Goal: Task Accomplishment & Management: Manage account settings

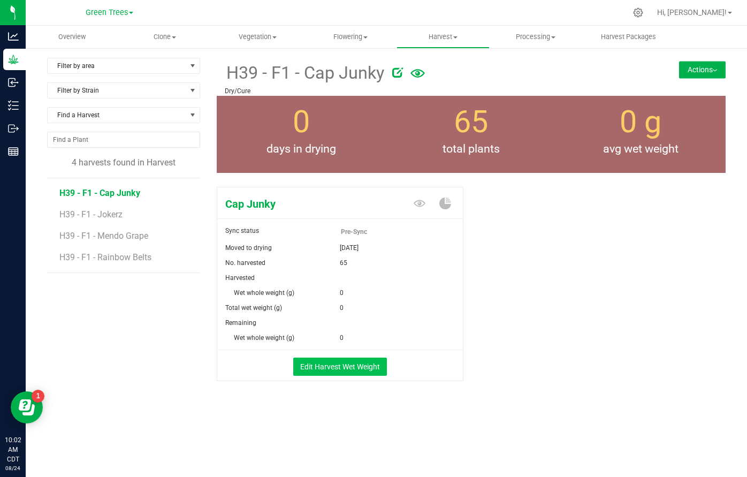
click at [342, 365] on button "Edit Harvest Wet Weight" at bounding box center [340, 367] width 94 height 18
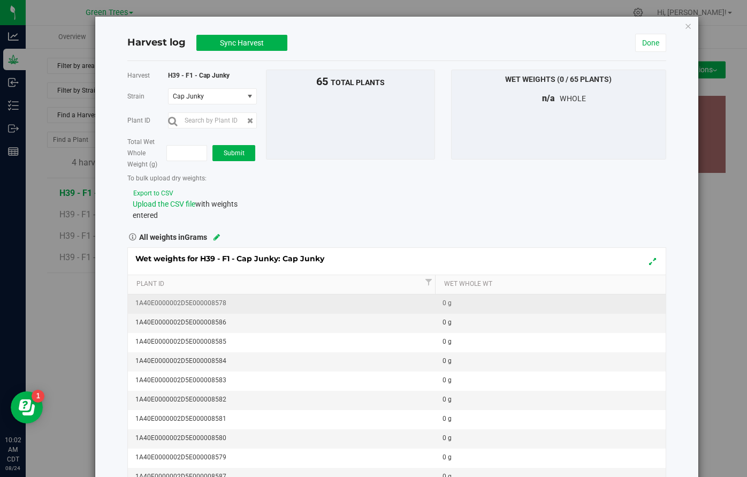
click at [461, 306] on div "0 g" at bounding box center [554, 303] width 222 height 10
click at [462, 256] on div "Wet weights for H39 - F1 - Cap Junky: Cap Junky" at bounding box center [397, 261] width 538 height 27
click at [475, 308] on td "0 g" at bounding box center [550, 303] width 231 height 19
type input "510"
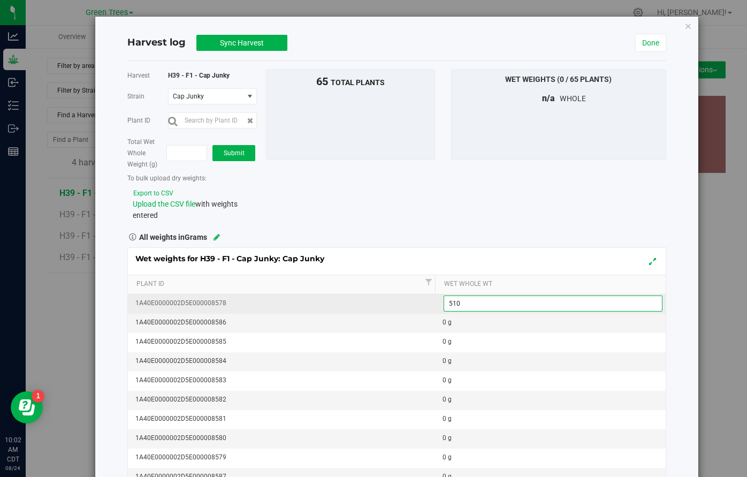
scroll to position [81, 0]
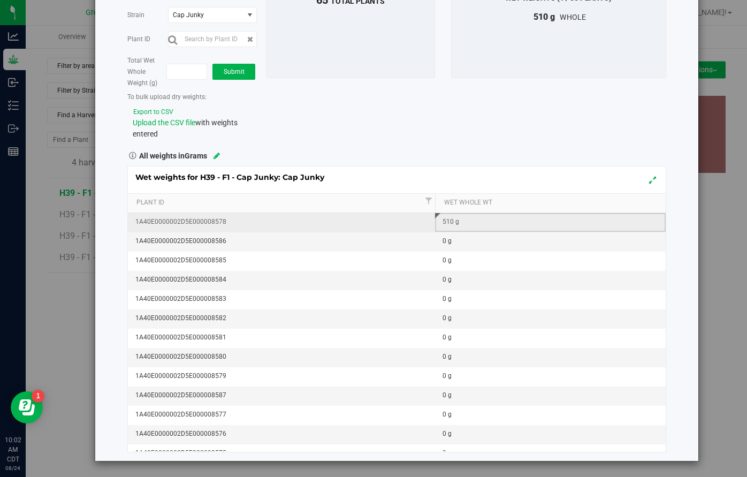
click at [489, 225] on div "510 g" at bounding box center [554, 222] width 222 height 10
type input "5"
type input "2"
type input "520"
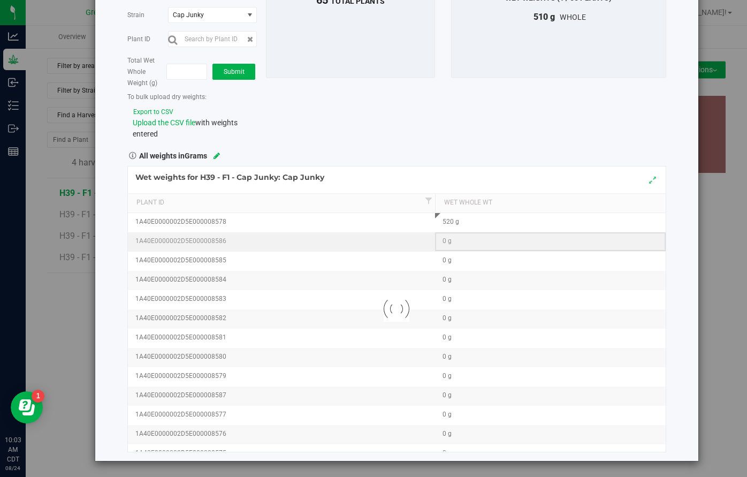
click at [509, 242] on div "Loading... Wet weights for H39 - F1 - Cap Junky: Cap Junky Plant Id Wet Whole W…" at bounding box center [396, 309] width 539 height 286
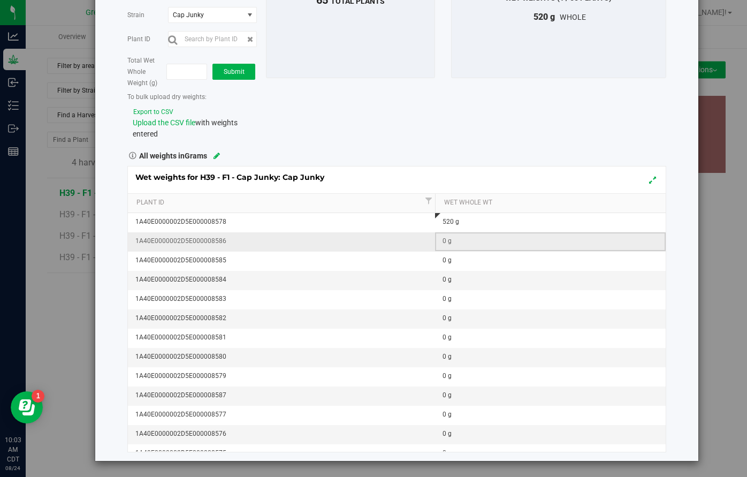
click at [497, 248] on td "0 g" at bounding box center [550, 241] width 231 height 19
type input "480"
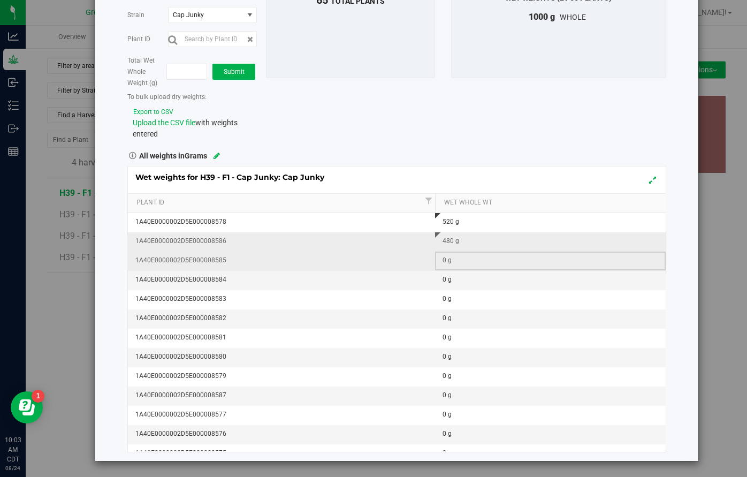
click at [516, 264] on div "0 g" at bounding box center [554, 260] width 222 height 10
type input "480"
click at [583, 279] on div "0 g" at bounding box center [554, 280] width 222 height 10
type input "560"
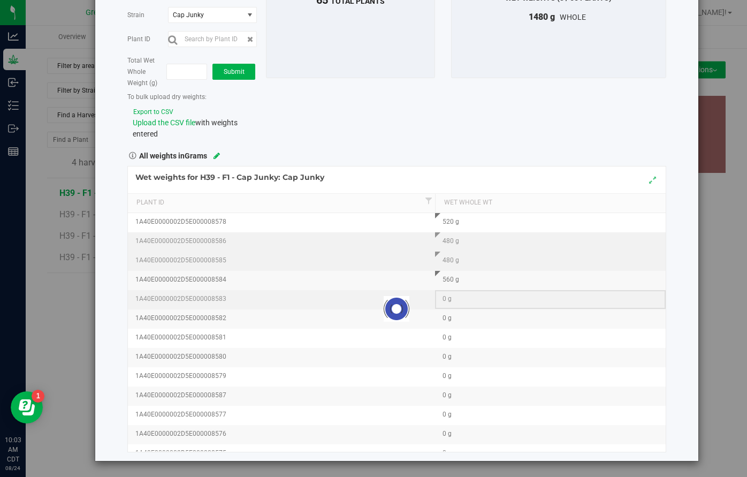
click at [566, 301] on div "Loading... Wet weights for H39 - F1 - Cap Junky: Cap Junky Plant Id Wet Whole W…" at bounding box center [396, 309] width 539 height 286
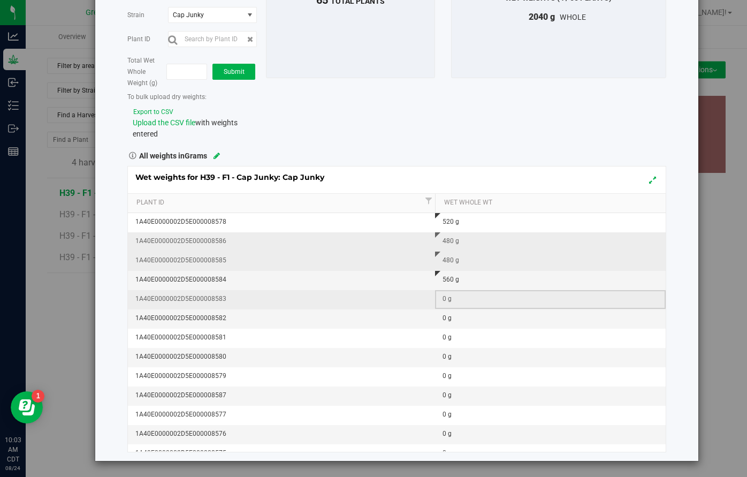
click at [566, 301] on div "0 g" at bounding box center [554, 299] width 222 height 10
type input "500"
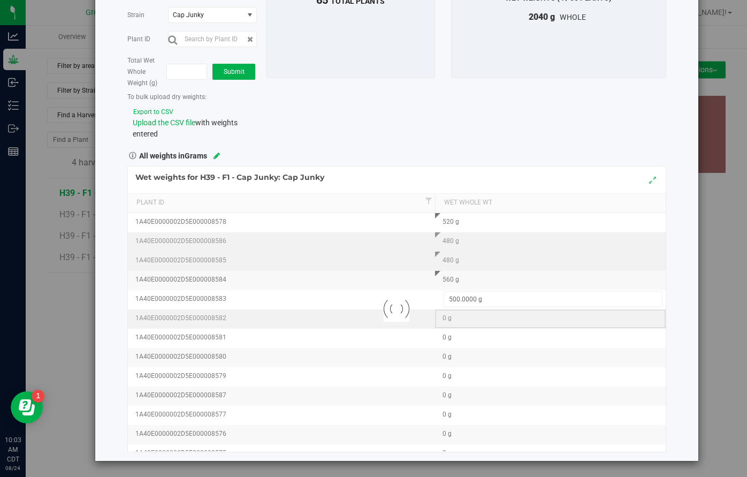
click at [493, 318] on div "Loading... Wet weights for H39 - F1 - Cap Junky: Cap Junky Plant Id Wet Whole W…" at bounding box center [396, 309] width 539 height 286
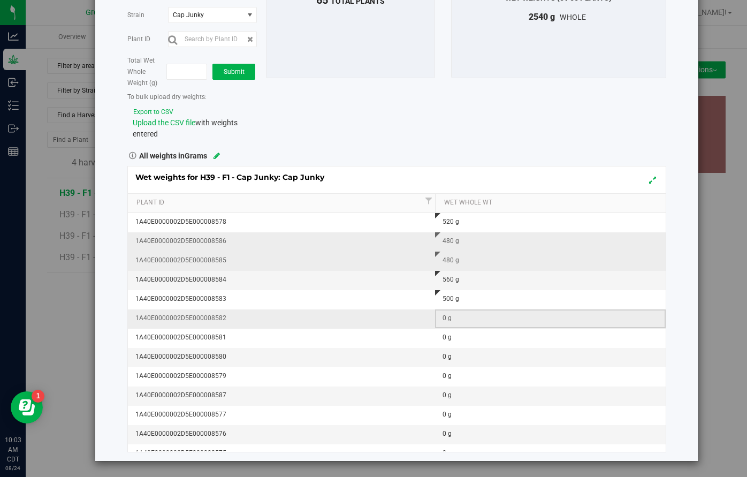
click at [489, 318] on div "0 g" at bounding box center [554, 318] width 222 height 10
type input "580"
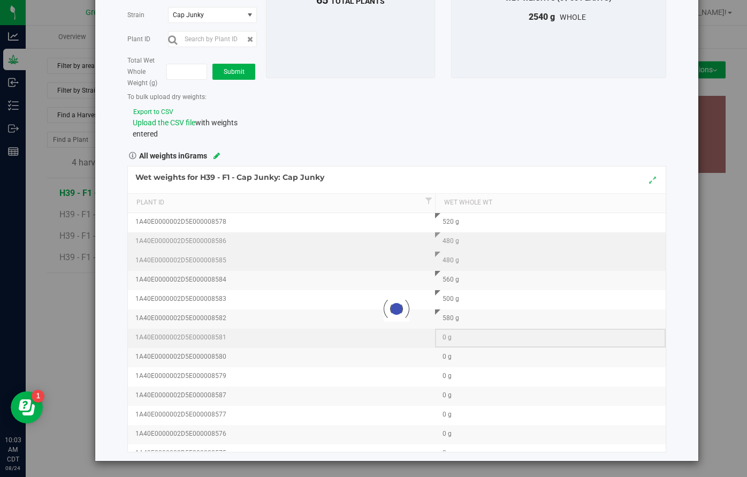
click at [472, 335] on div "0 g" at bounding box center [554, 337] width 222 height 10
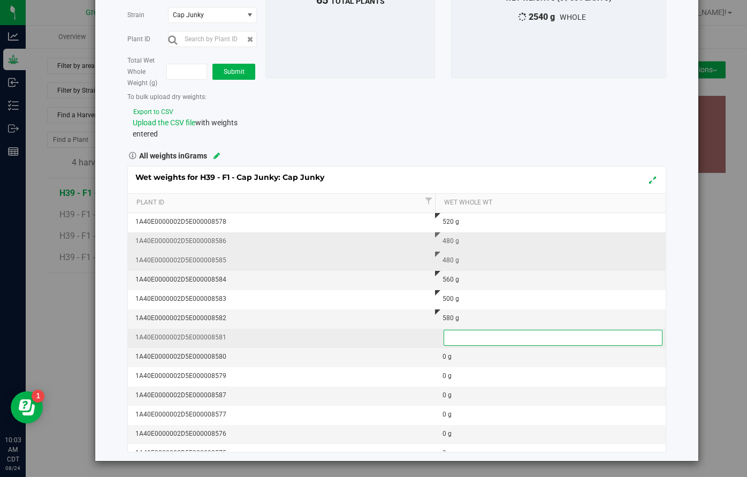
click at [472, 335] on input "text" at bounding box center [553, 337] width 218 height 15
type input "380"
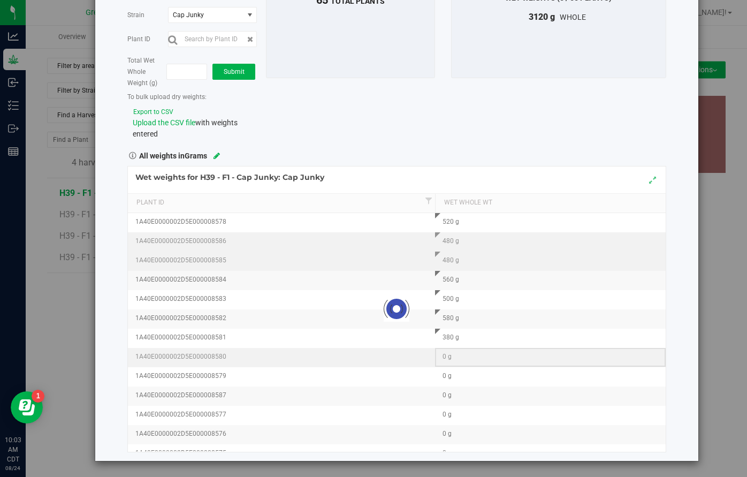
click at [459, 353] on div "Loading... Wet weights for H39 - F1 - Cap Junky: Cap Junky Plant Id Wet Whole W…" at bounding box center [396, 309] width 539 height 286
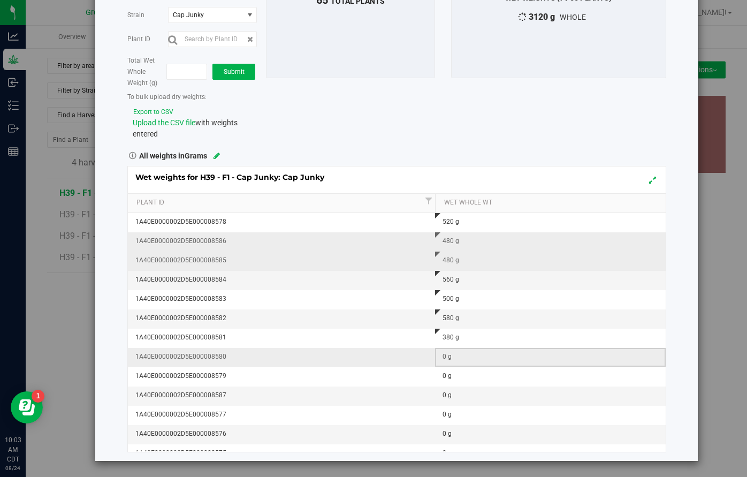
click at [459, 353] on div "0 g" at bounding box center [554, 357] width 222 height 10
type input "380"
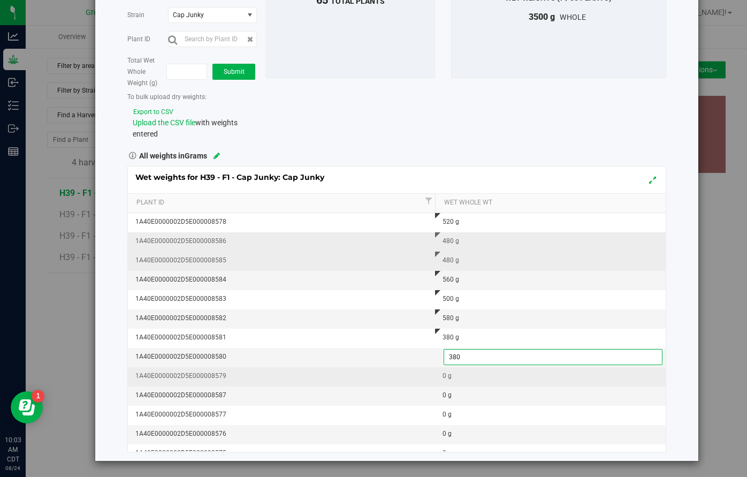
click at [452, 376] on div "0 g" at bounding box center [554, 376] width 222 height 10
type input "420"
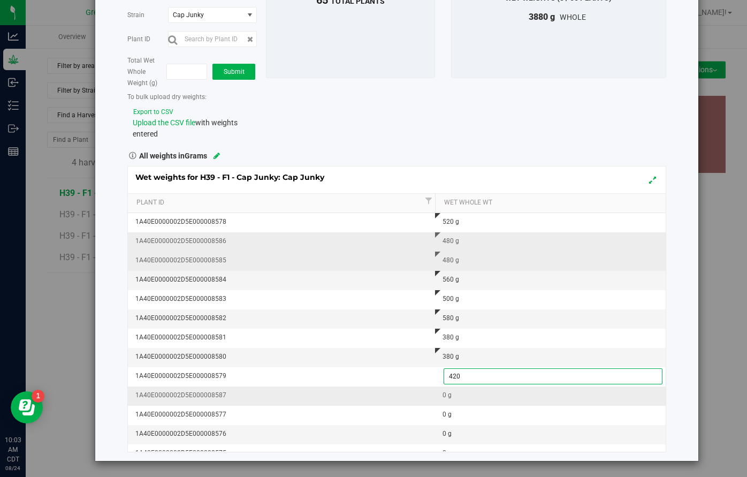
click at [445, 398] on div "0 g" at bounding box center [554, 395] width 222 height 10
type input "540"
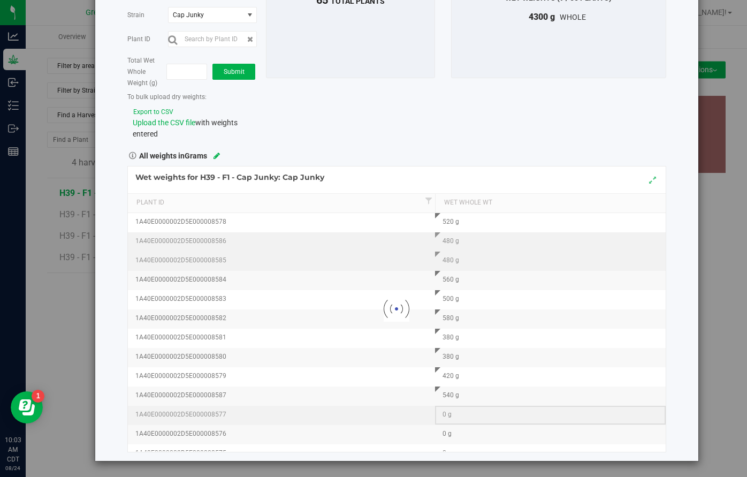
click at [462, 416] on div "0 g" at bounding box center [554, 414] width 222 height 10
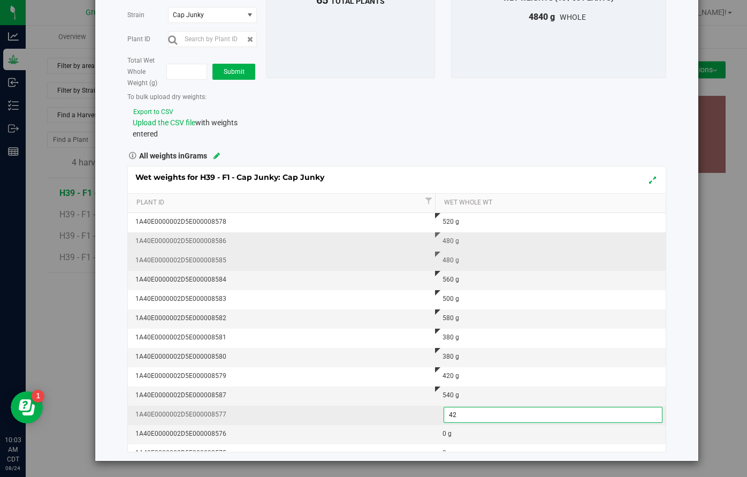
type input "420"
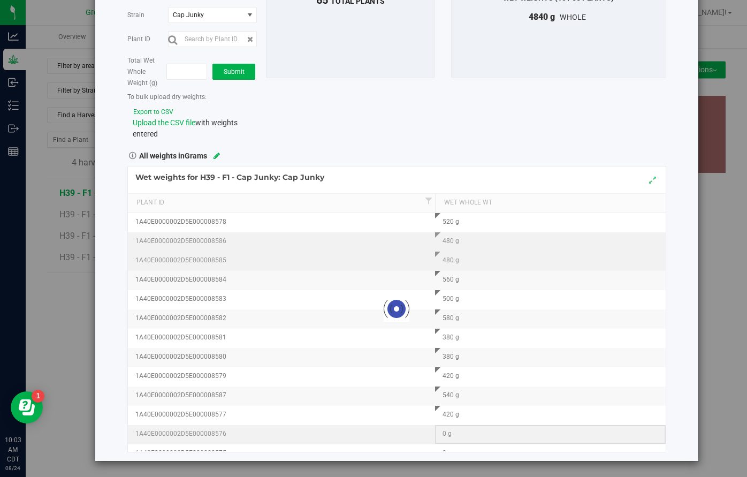
click at [458, 430] on div "Loading... Wet weights for H39 - F1 - Cap Junky: Cap Junky Plant Id Wet Whole W…" at bounding box center [396, 309] width 539 height 286
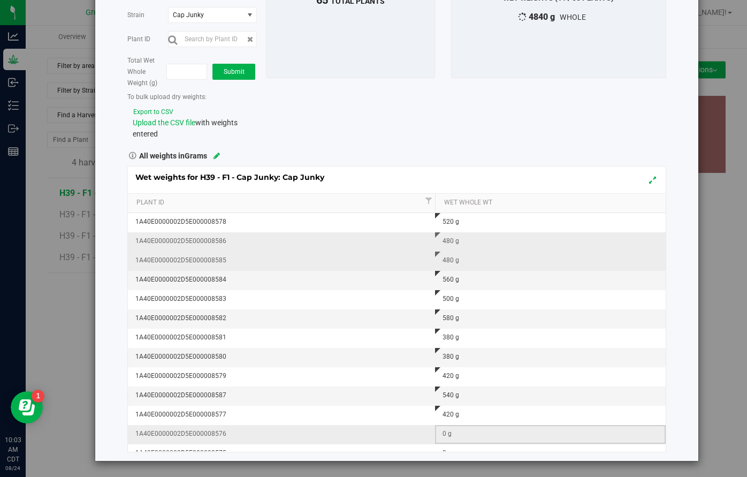
click at [458, 430] on div "0 g" at bounding box center [554, 434] width 222 height 10
type input "420"
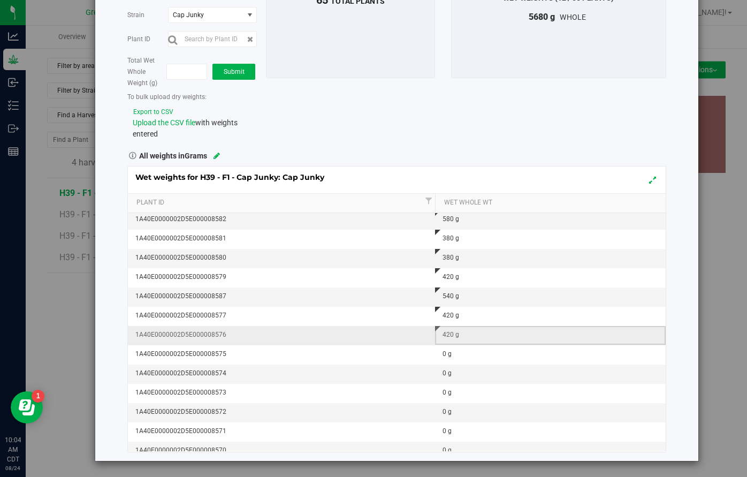
scroll to position [105, 0]
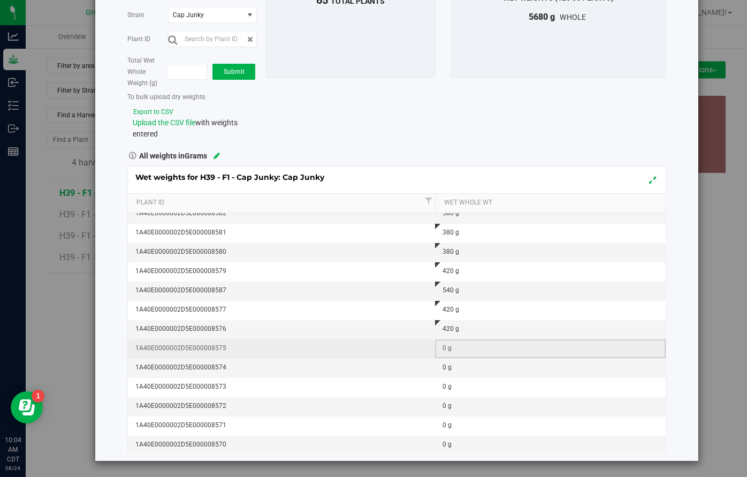
click at [458, 346] on div "0 g" at bounding box center [554, 348] width 222 height 10
type input "420"
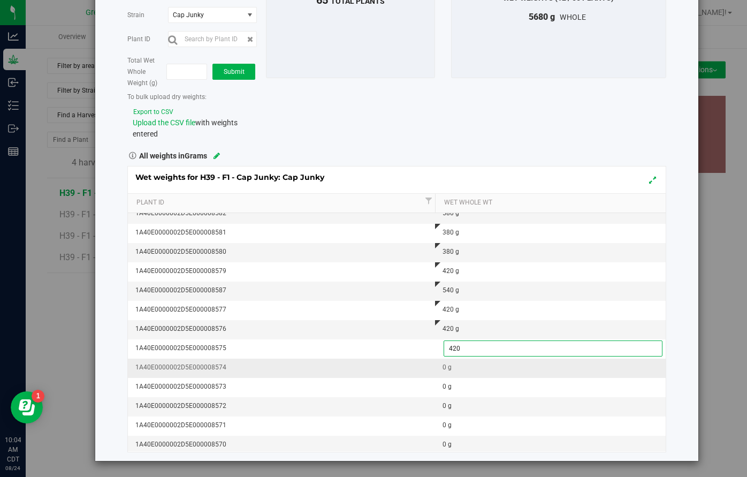
click at [454, 367] on div "Wet weights for H39 - F1 - Cap Junky: Cap Junky Plant Id Wet Whole Wt 1A40E0000…" at bounding box center [396, 309] width 539 height 286
click at [454, 367] on div "0 g" at bounding box center [554, 367] width 222 height 10
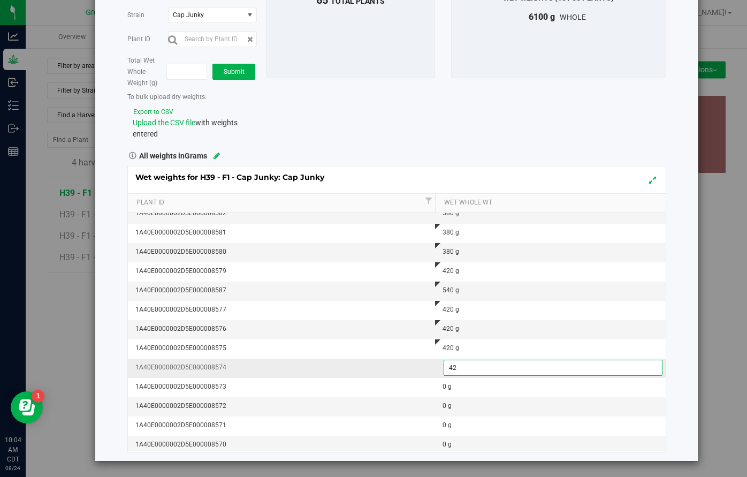
type input "420"
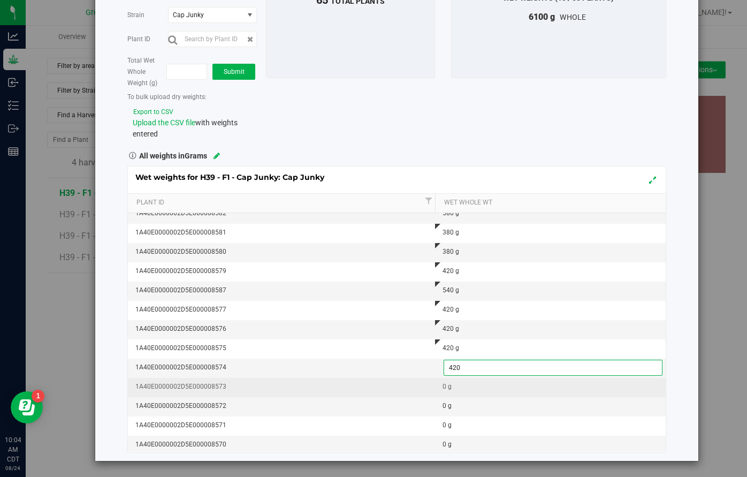
click at [457, 384] on div "0 g" at bounding box center [554, 387] width 222 height 10
type input "460"
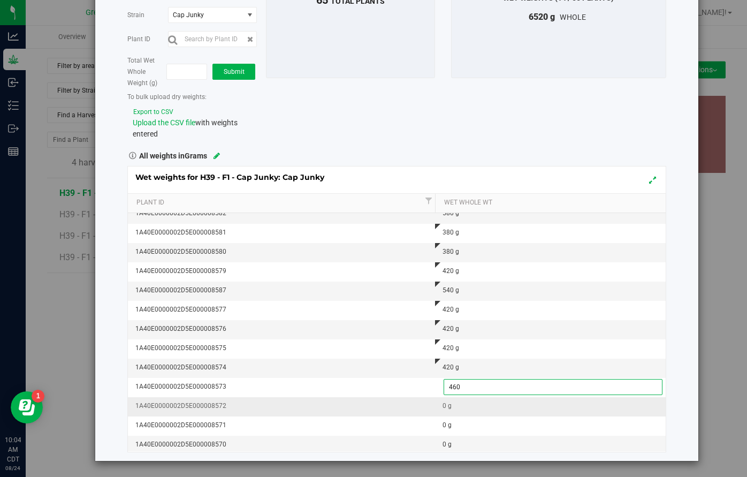
click at [449, 406] on div "0 g" at bounding box center [554, 406] width 222 height 10
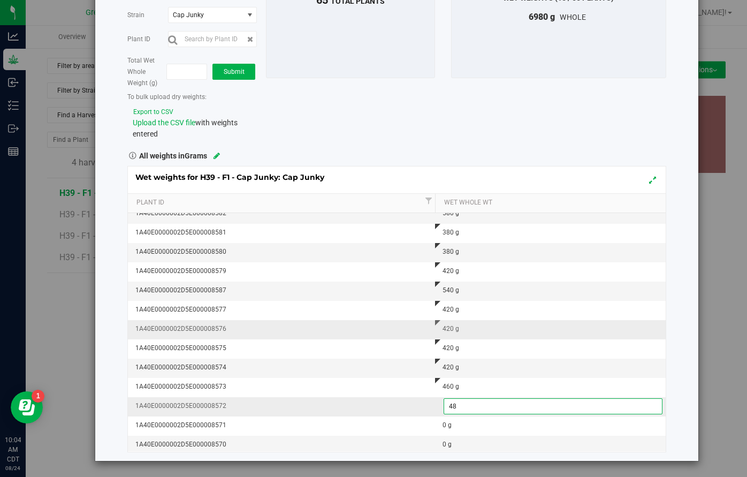
type input "480"
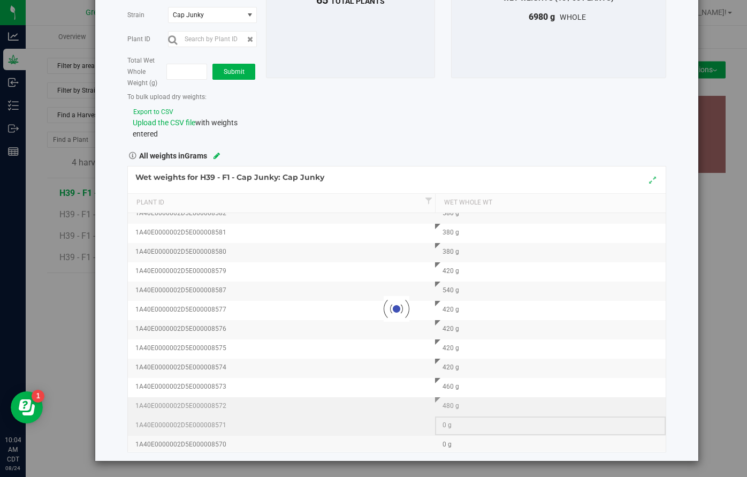
click at [460, 429] on div "Loading... Wet weights for H39 - F1 - Cap Junky: Cap Junky Plant Id Wet Whole W…" at bounding box center [396, 309] width 539 height 286
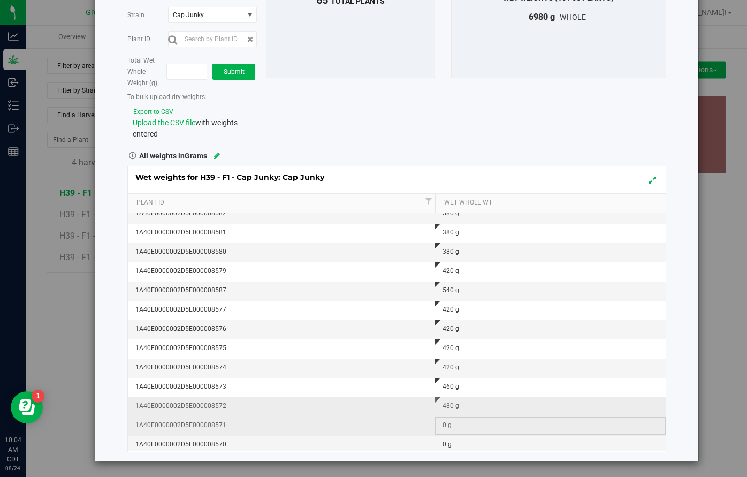
click at [460, 429] on div "0 g" at bounding box center [554, 425] width 222 height 10
type input "480"
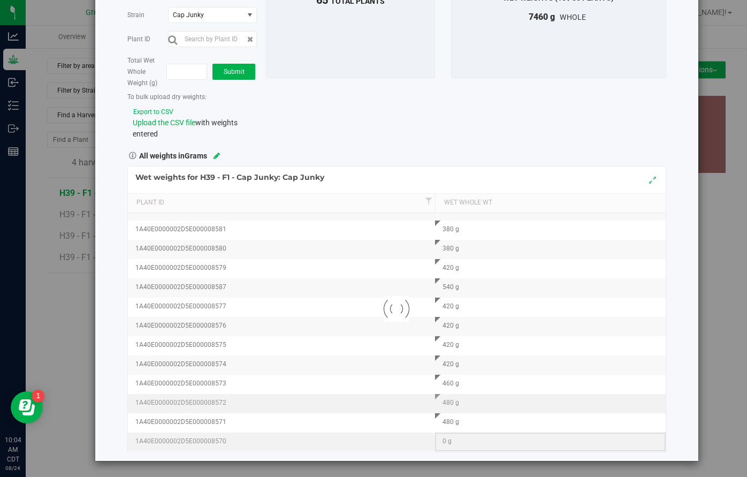
click at [461, 442] on div "Loading... Wet weights for H39 - F1 - Cap Junky: Cap Junky Plant Id Wet Whole W…" at bounding box center [396, 309] width 539 height 286
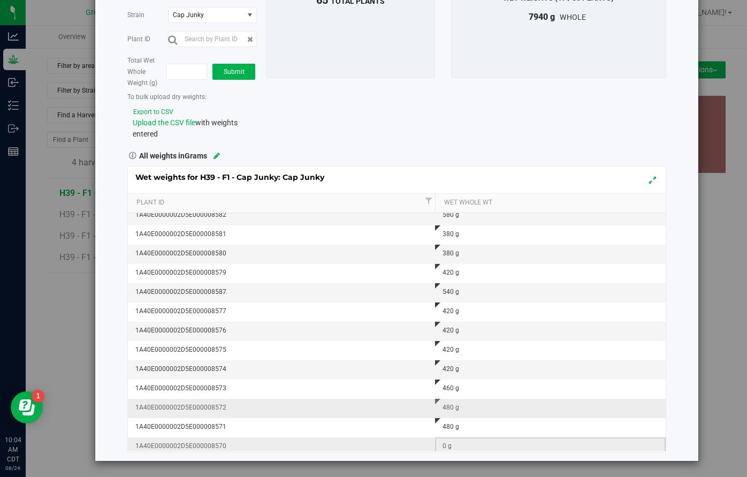
scroll to position [103, 0]
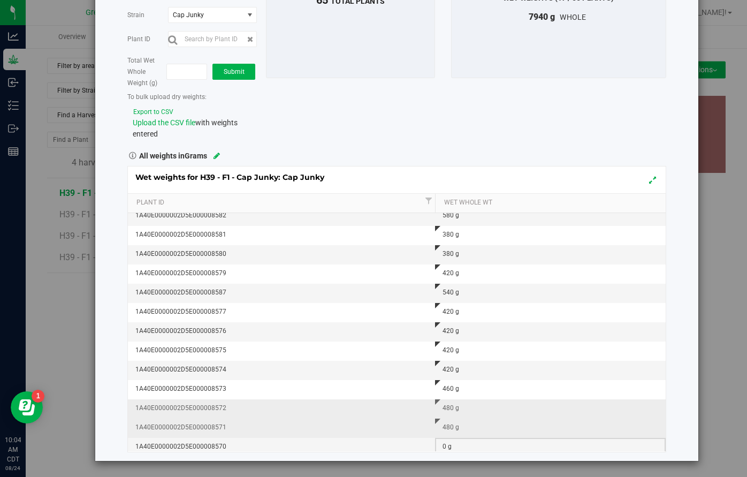
click at [460, 433] on td "480 g" at bounding box center [550, 428] width 231 height 19
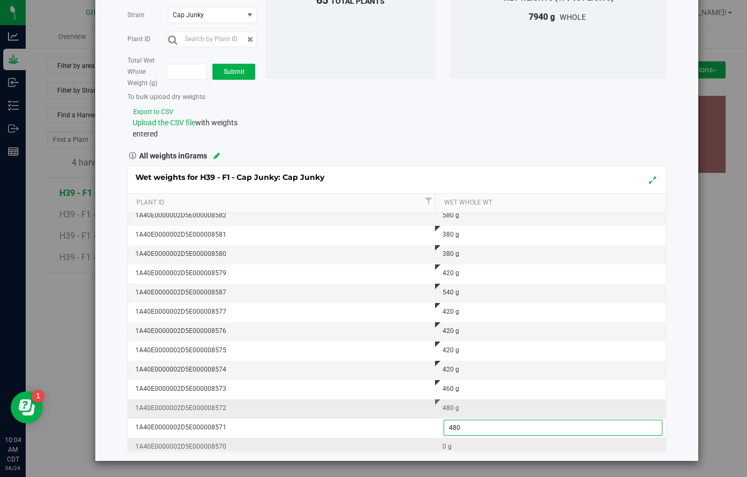
scroll to position [108, 0]
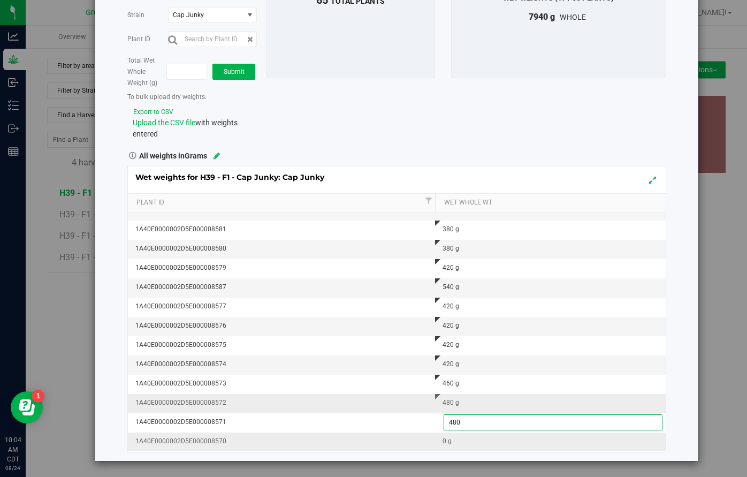
click at [470, 442] on div "0 g" at bounding box center [554, 441] width 222 height 10
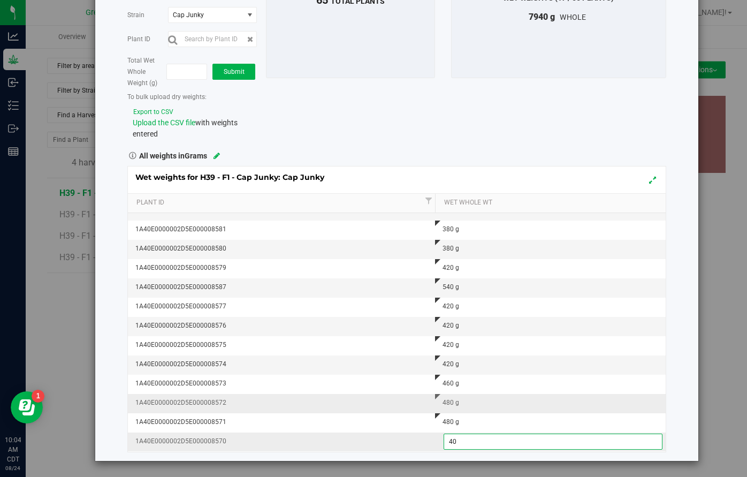
type input "400"
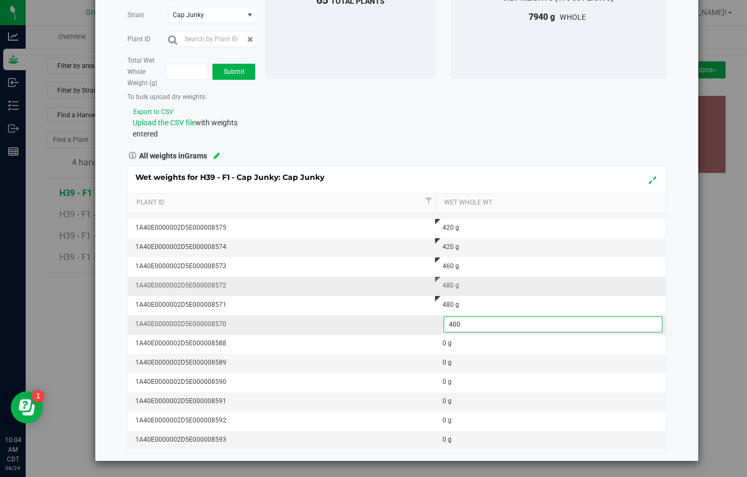
scroll to position [229, 0]
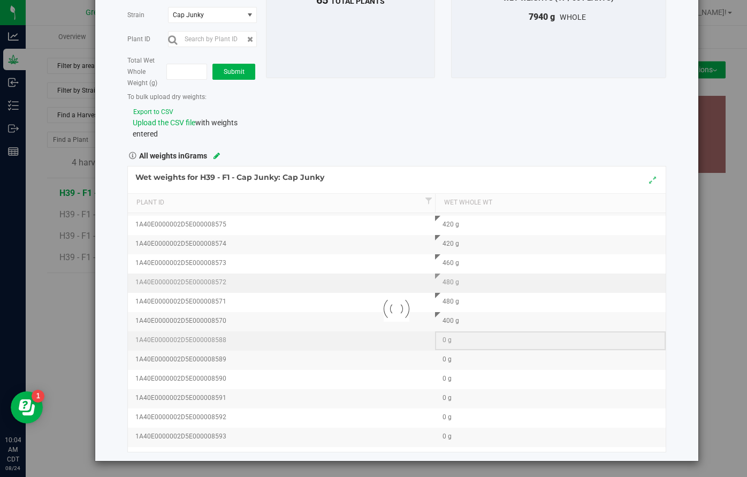
click at [452, 340] on div "Loading... Wet weights for H39 - F1 - Cap Junky: Cap Junky Plant Id Wet Whole W…" at bounding box center [396, 309] width 539 height 286
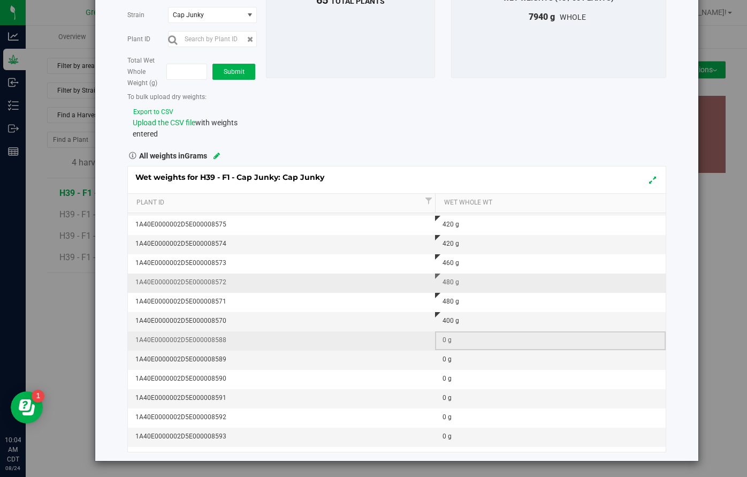
click at [452, 340] on div "0 g" at bounding box center [554, 340] width 222 height 10
type input "380"
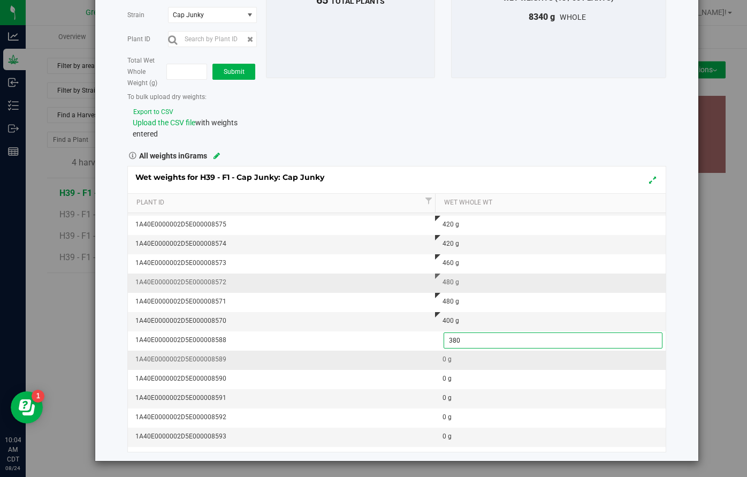
click at [453, 366] on div "Wet weights for H39 - F1 - Cap Junky: Cap Junky Plant Id Wet Whole Wt 1A40E0000…" at bounding box center [396, 309] width 539 height 286
click at [452, 363] on div "0 g" at bounding box center [554, 359] width 222 height 10
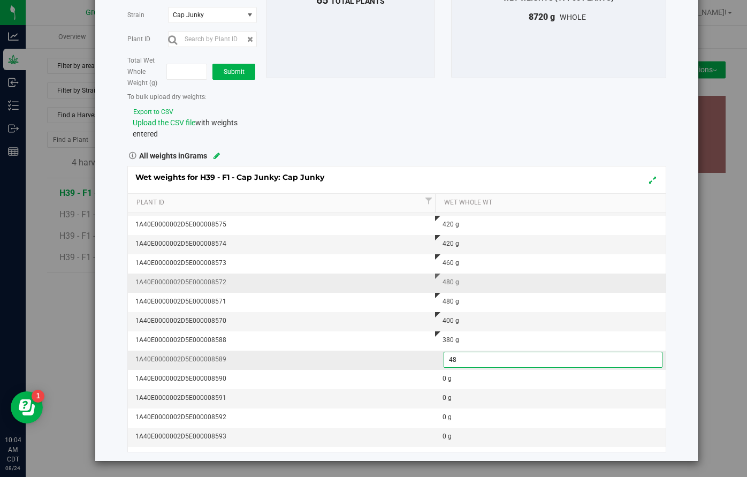
type input "480"
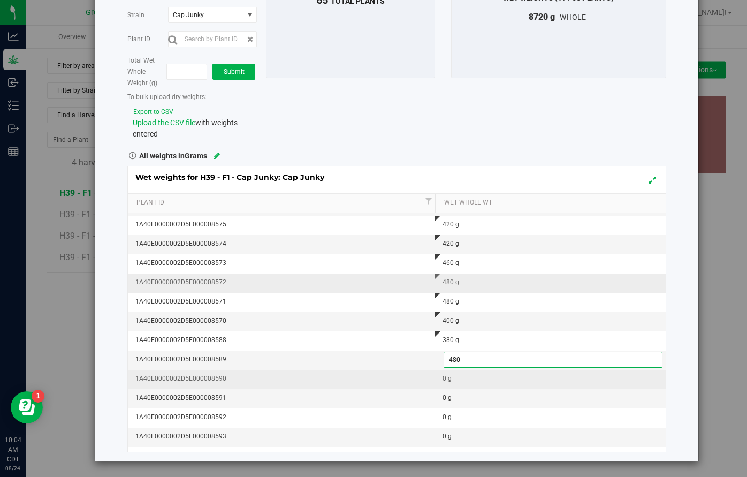
click at [451, 381] on div "Wet weights for H39 - F1 - Cap Junky: Cap Junky Plant Id Wet Whole Wt 1A40E0000…" at bounding box center [396, 309] width 539 height 286
click at [451, 381] on div "0 g" at bounding box center [554, 379] width 222 height 10
type input "520"
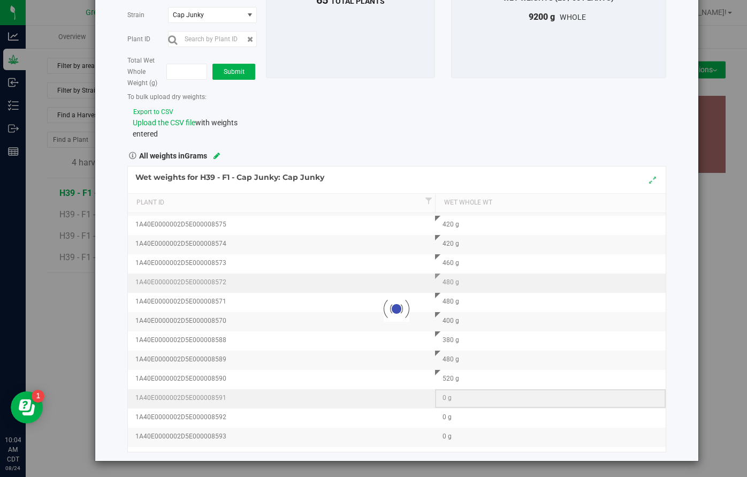
click at [454, 398] on div "Loading... Wet weights for H39 - F1 - Cap Junky: Cap Junky Plant Id Wet Whole W…" at bounding box center [396, 309] width 539 height 286
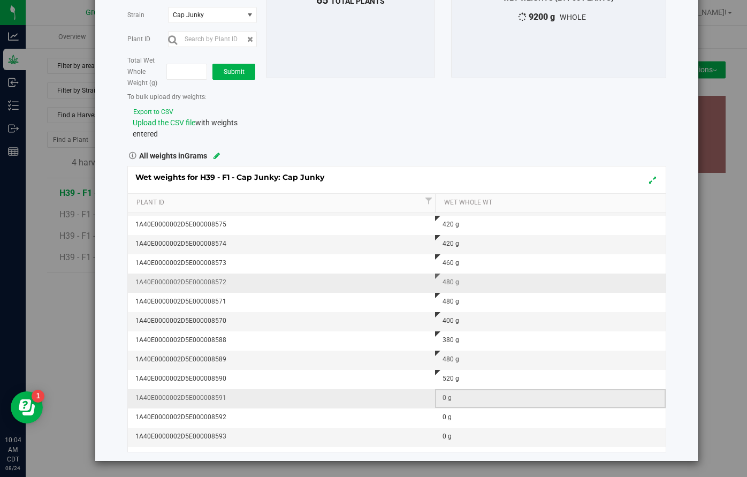
click at [454, 398] on div "0 g" at bounding box center [554, 398] width 222 height 10
type input "440"
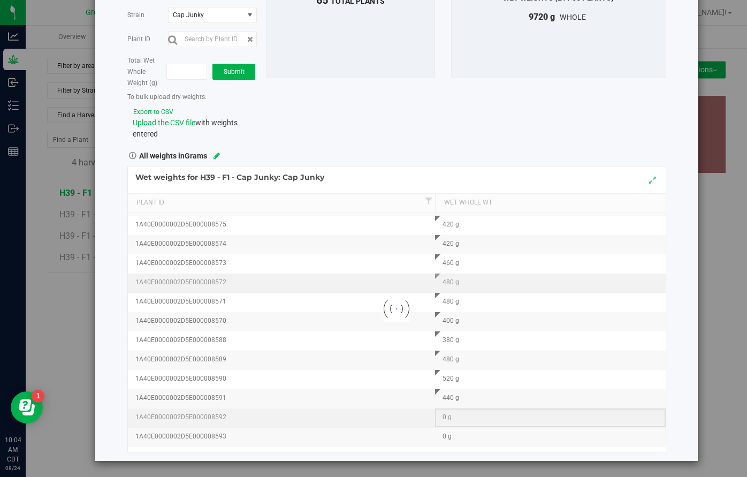
click at [455, 415] on div "Loading... Wet weights for H39 - F1 - Cap Junky: Cap Junky Plant Id Wet Whole W…" at bounding box center [396, 309] width 539 height 286
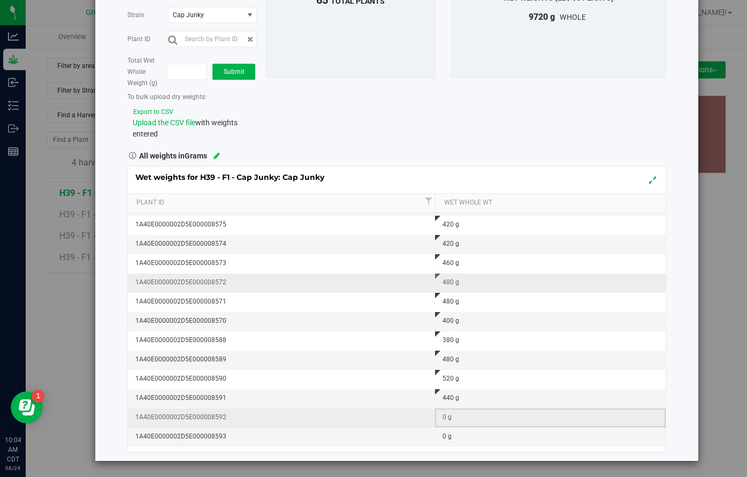
click at [455, 415] on div "0 g" at bounding box center [554, 417] width 222 height 10
type input "400"
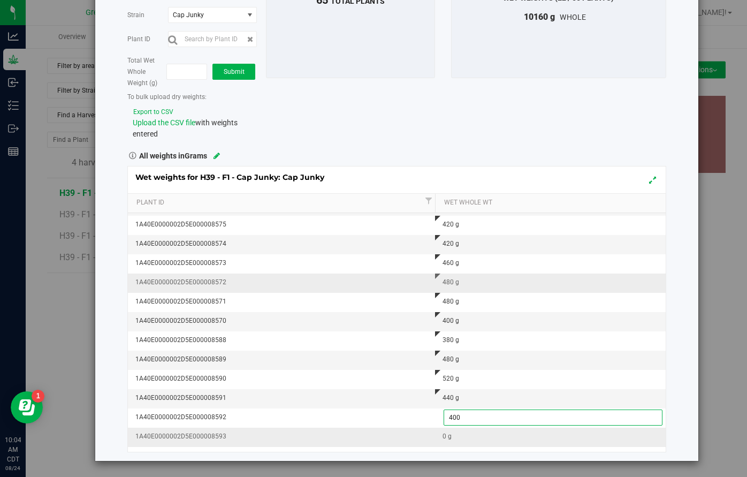
click at [456, 438] on div "Wet weights for H39 - F1 - Cap Junky: Cap Junky Plant Id Wet Whole Wt 1A40E0000…" at bounding box center [396, 309] width 539 height 286
click at [456, 438] on div "0 g" at bounding box center [554, 436] width 222 height 10
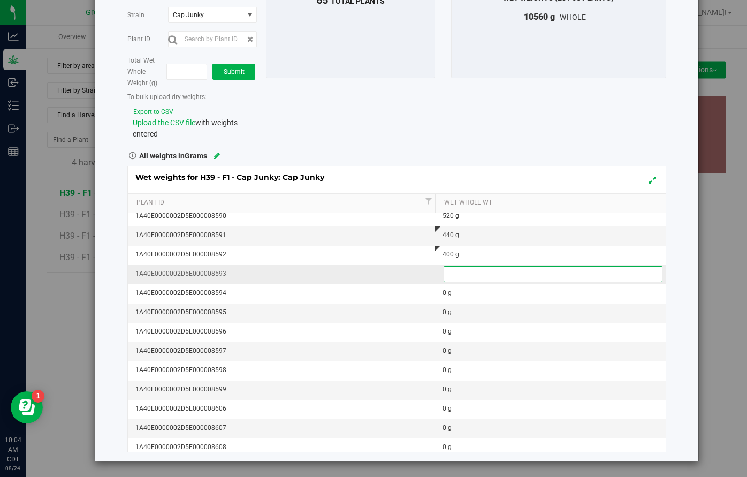
scroll to position [393, 0]
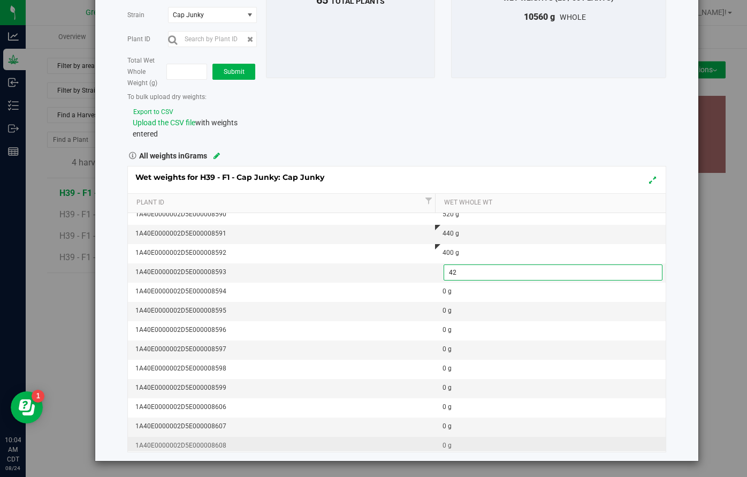
type input "420"
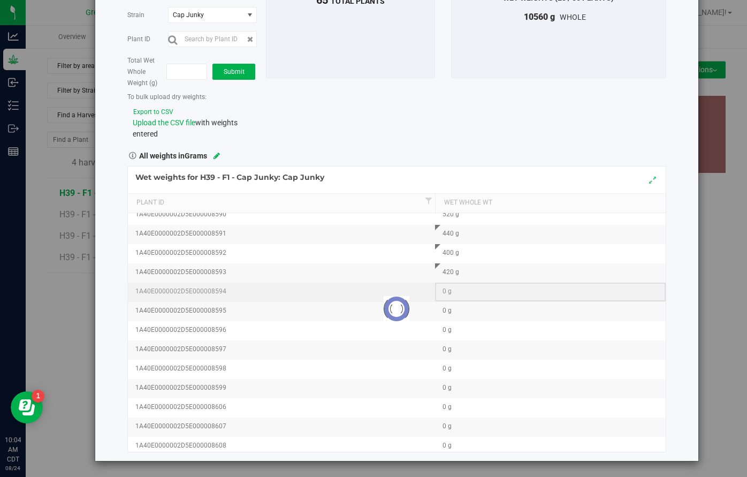
click at [452, 290] on div "Loading... Wet weights for H39 - F1 - Cap Junky: Cap Junky Plant Id Wet Whole W…" at bounding box center [396, 309] width 539 height 286
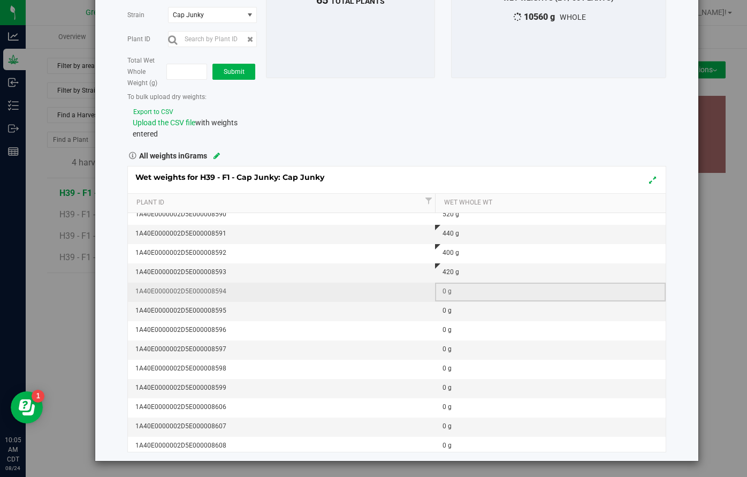
click at [452, 290] on div "0 g" at bounding box center [554, 291] width 222 height 10
type input "480"
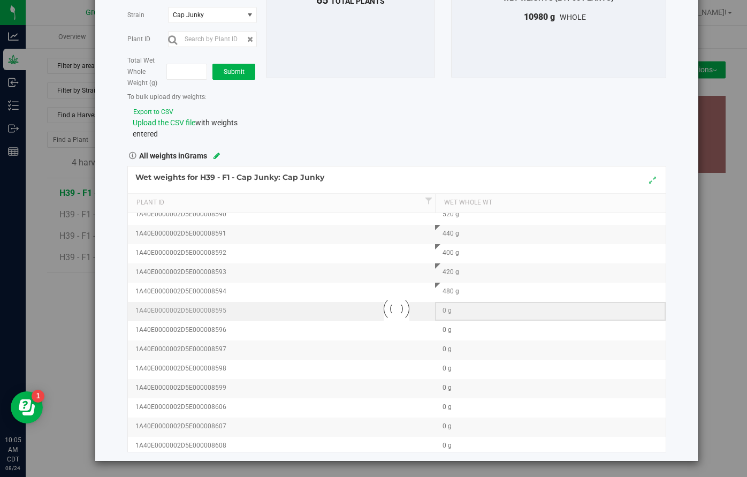
click at [454, 310] on div "Loading... Wet weights for H39 - F1 - Cap Junky: Cap Junky Plant Id Wet Whole W…" at bounding box center [396, 309] width 539 height 286
click at [451, 310] on div at bounding box center [397, 308] width 538 height 285
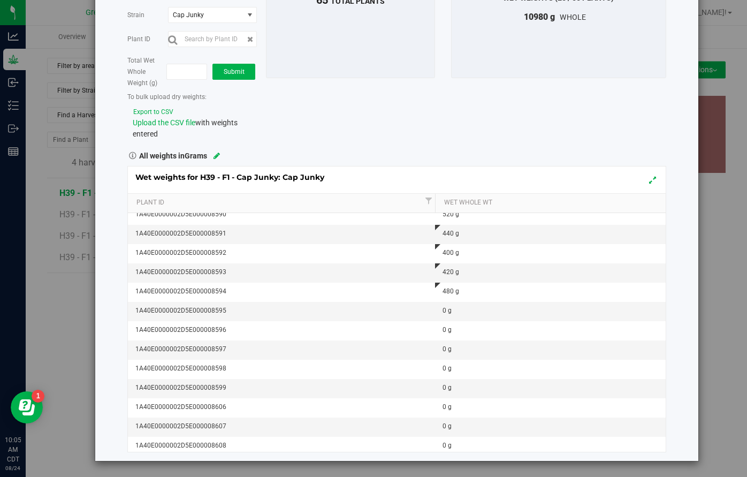
click at [451, 310] on div "0 g" at bounding box center [554, 311] width 222 height 10
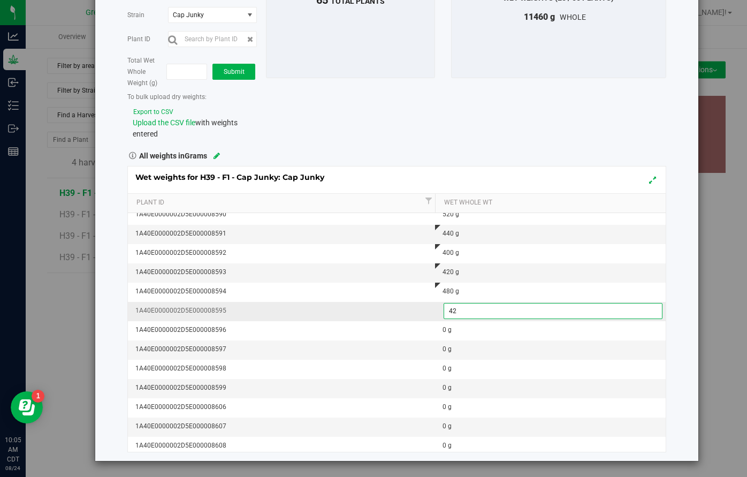
type input "420"
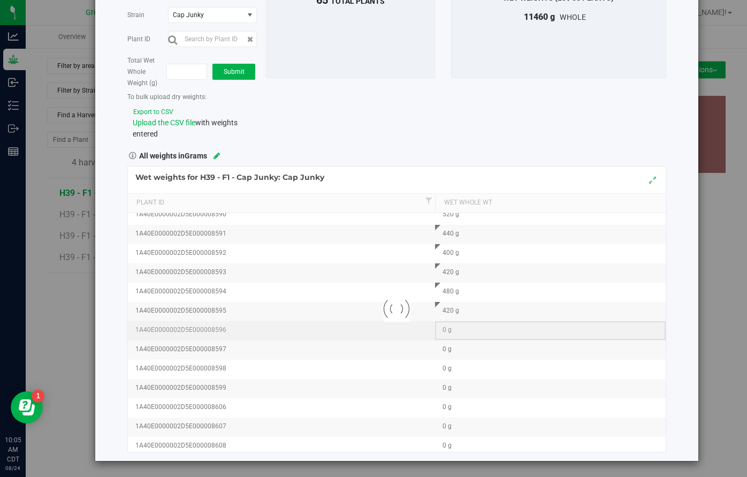
click at [463, 330] on div "Loading... Wet weights for H39 - F1 - Cap Junky: Cap Junky Plant Id Wet Whole W…" at bounding box center [396, 309] width 539 height 286
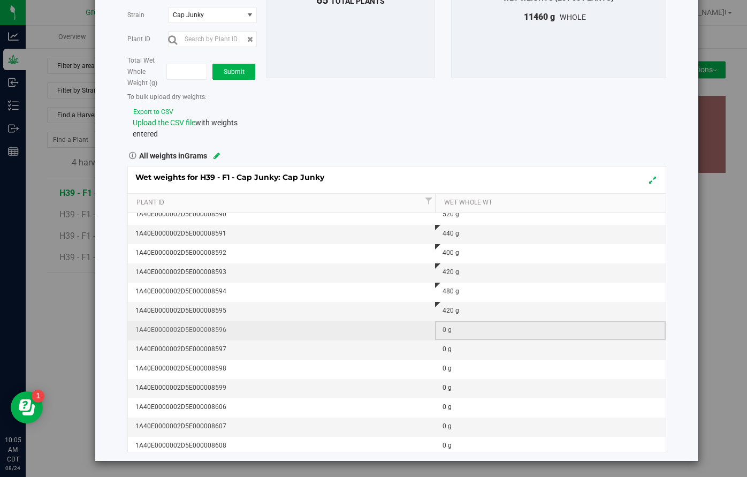
click at [463, 330] on div "0 g" at bounding box center [554, 330] width 222 height 10
type input "460"
click at [462, 344] on div "Wet weights for H39 - F1 - Cap Junky: Cap Junky Plant Id Wet Whole Wt 1A40E0000…" at bounding box center [396, 309] width 539 height 286
click at [462, 344] on div "0 g" at bounding box center [554, 349] width 222 height 10
type input "4"
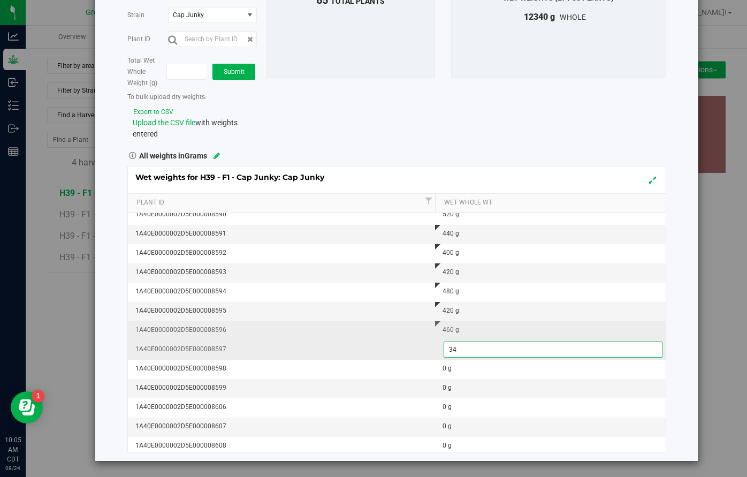
type input "340"
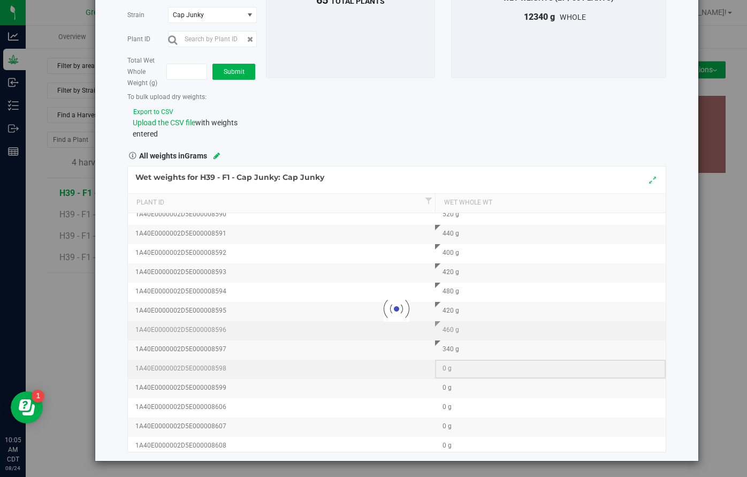
click at [470, 369] on div "Loading... Wet weights for H39 - F1 - Cap Junky: Cap Junky Plant Id Wet Whole W…" at bounding box center [396, 309] width 539 height 286
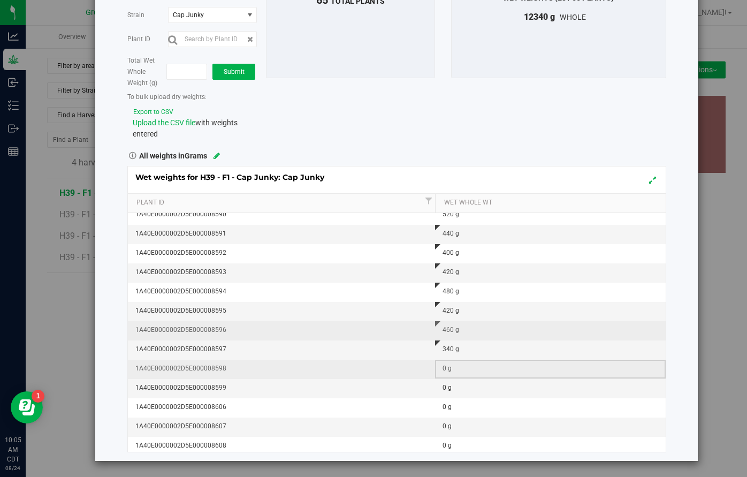
click at [470, 369] on div "0 g" at bounding box center [554, 368] width 222 height 10
type input "440"
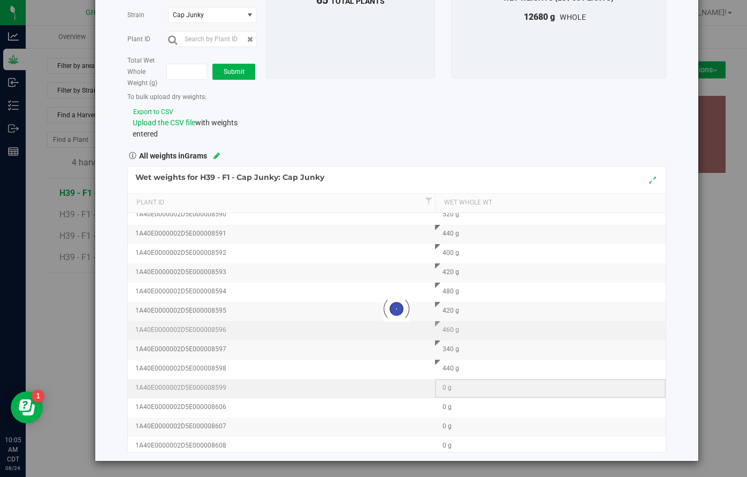
click at [475, 390] on div "Loading... Wet weights for H39 - F1 - Cap Junky: Cap Junky Plant Id Wet Whole W…" at bounding box center [396, 309] width 539 height 286
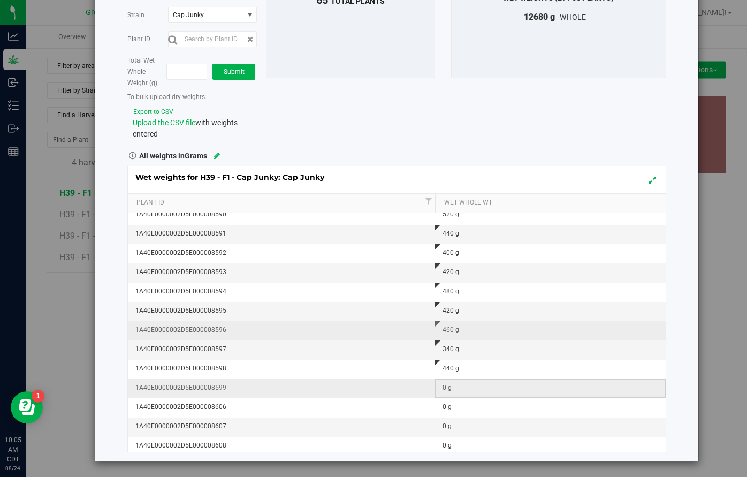
click at [475, 390] on div "0 g" at bounding box center [554, 388] width 222 height 10
type input "400"
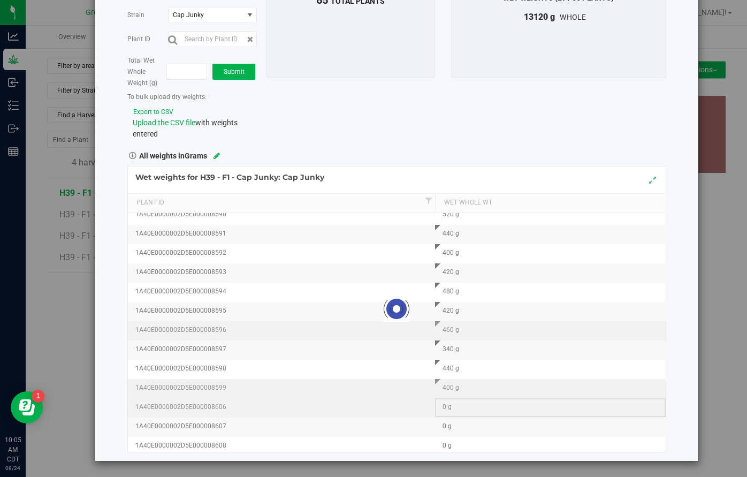
click at [461, 408] on div "Loading... Wet weights for H39 - F1 - Cap Junky: Cap Junky Plant Id Wet Whole W…" at bounding box center [396, 309] width 539 height 286
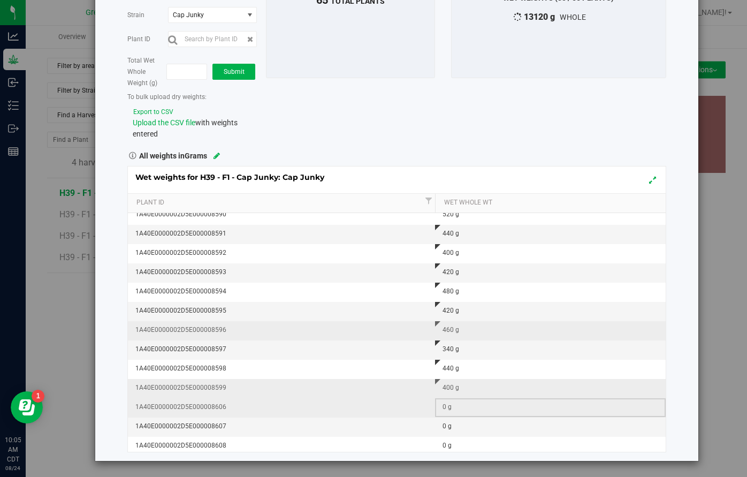
click at [461, 408] on div "0 g" at bounding box center [554, 407] width 222 height 10
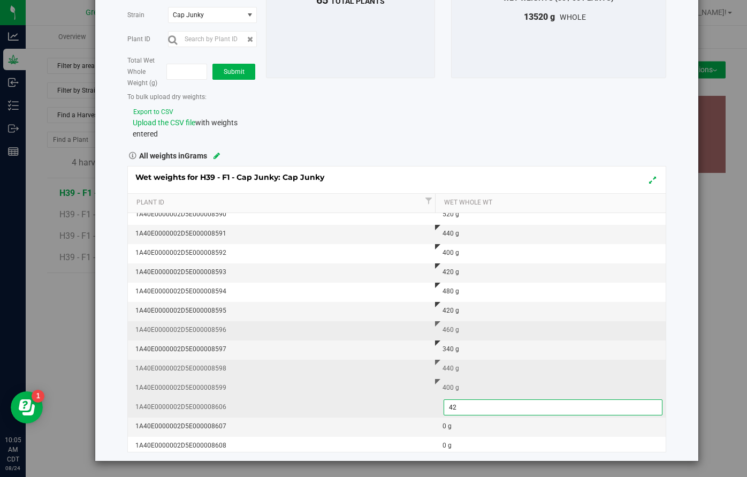
type input "420"
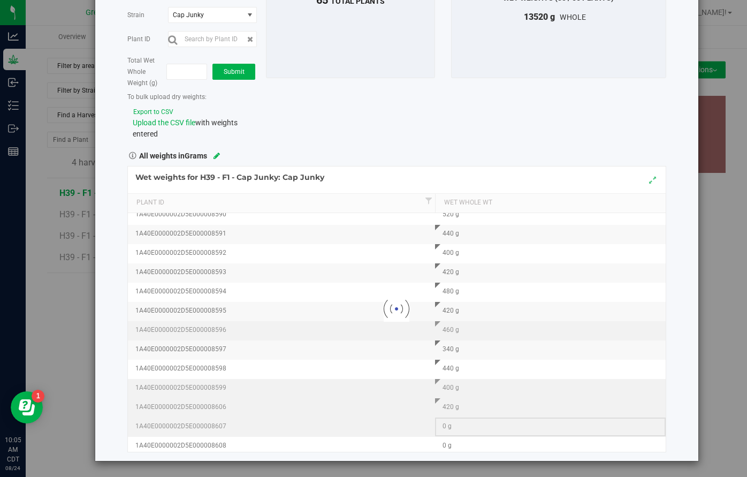
click at [467, 432] on div "Loading... Wet weights for H39 - F1 - Cap Junky: Cap Junky Plant Id Wet Whole W…" at bounding box center [396, 309] width 539 height 286
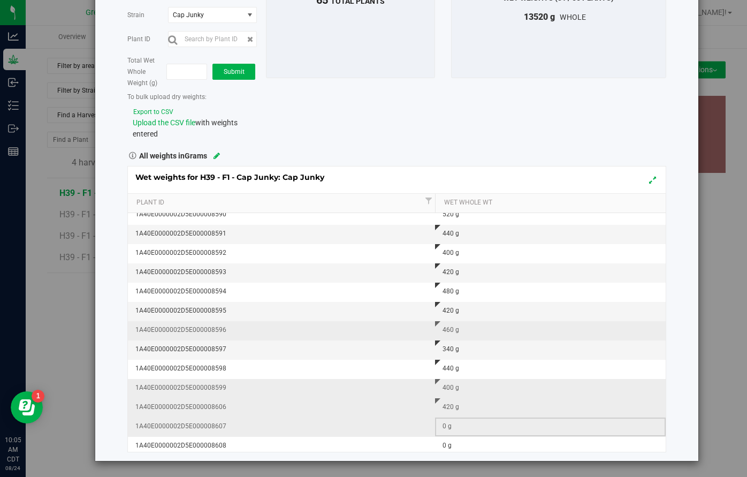
click at [467, 432] on td "0 g" at bounding box center [550, 427] width 231 height 19
type input "400"
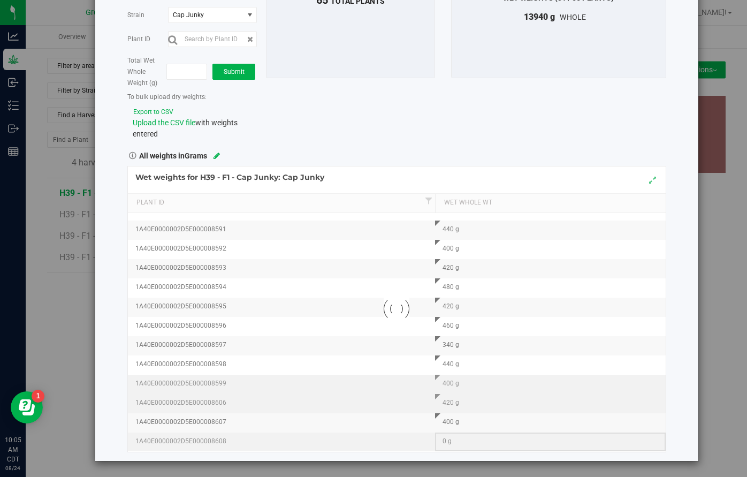
click at [472, 449] on div "Loading... Wet weights for H39 - F1 - Cap Junky: Cap Junky Plant Id Wet Whole W…" at bounding box center [396, 309] width 539 height 286
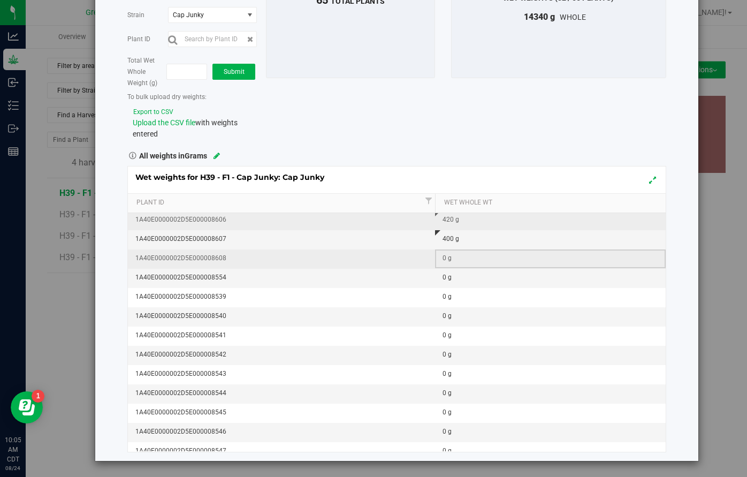
scroll to position [583, 0]
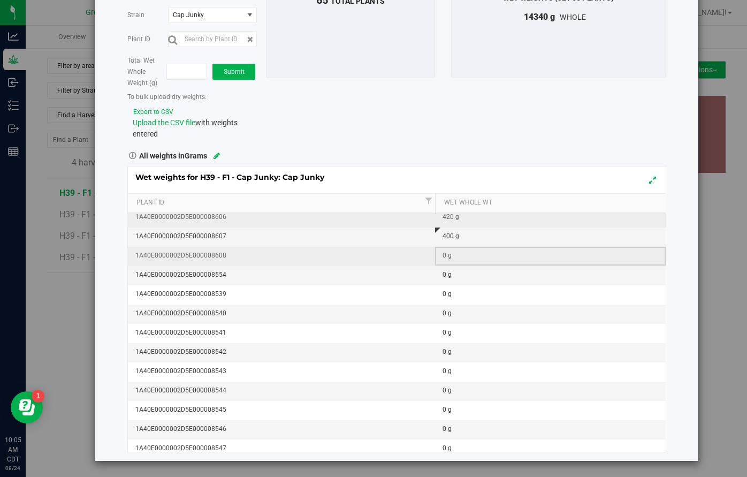
click at [455, 257] on div "0 g" at bounding box center [554, 256] width 222 height 10
type input "380"
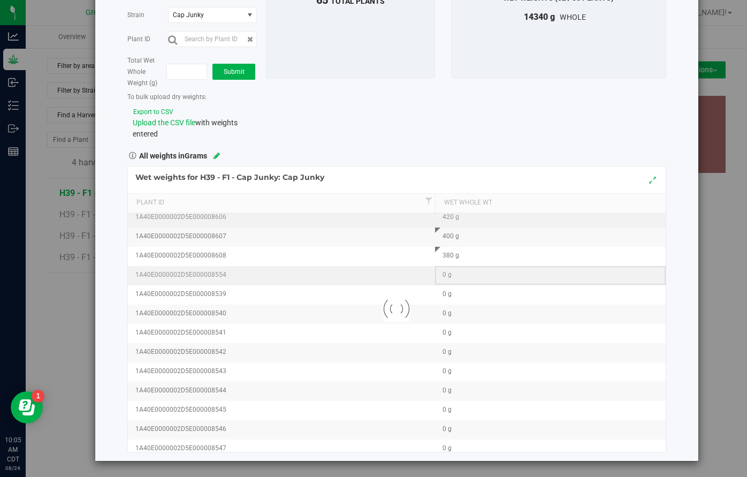
click at [463, 278] on div "0 g" at bounding box center [554, 275] width 222 height 10
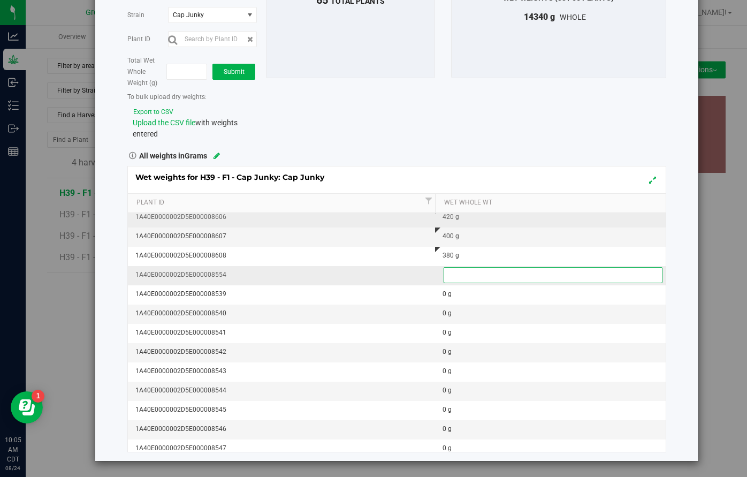
click at [463, 278] on input "text" at bounding box center [553, 275] width 218 height 15
type input "420"
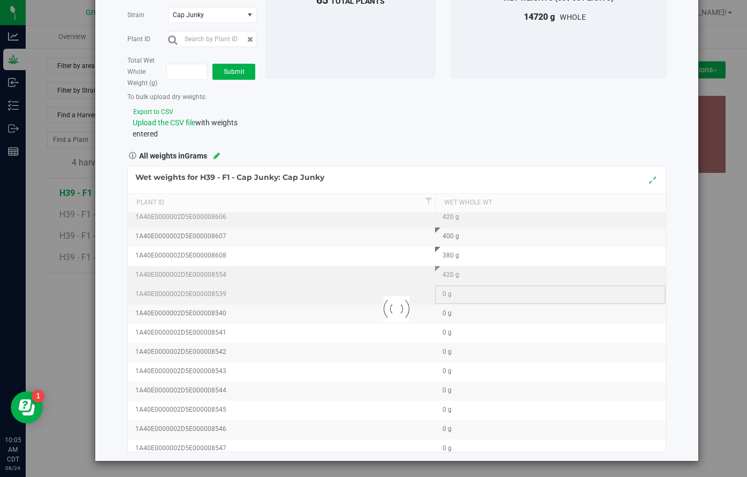
click at [471, 300] on div "Loading... Wet weights for H39 - F1 - Cap Junky: Cap Junky Plant Id Wet Whole W…" at bounding box center [396, 309] width 539 height 286
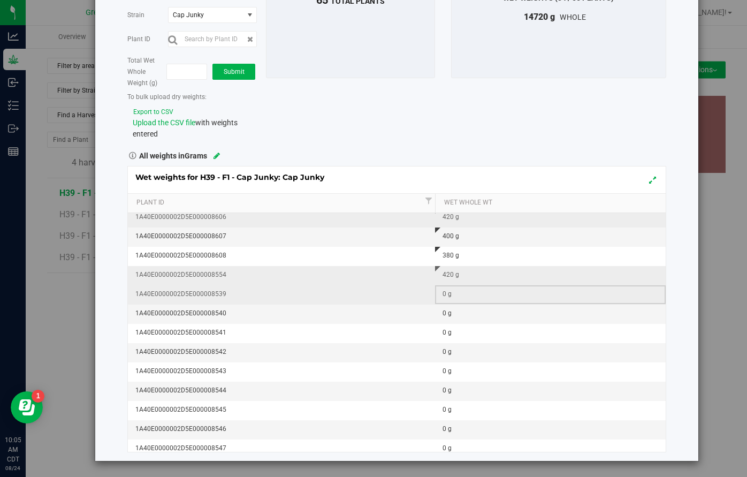
click at [471, 299] on td "0 g" at bounding box center [550, 294] width 231 height 19
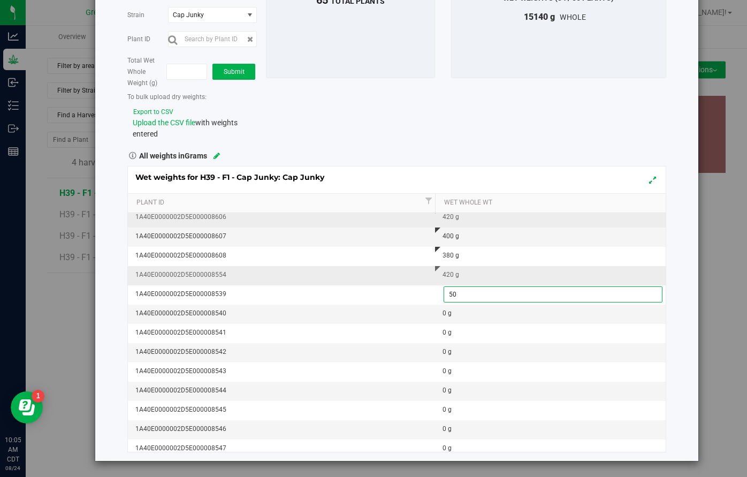
type input "500"
click at [463, 315] on div "Wet weights for H39 - F1 - Cap Junky: Cap Junky Plant Id Wet Whole Wt 1A40E0000…" at bounding box center [396, 309] width 539 height 286
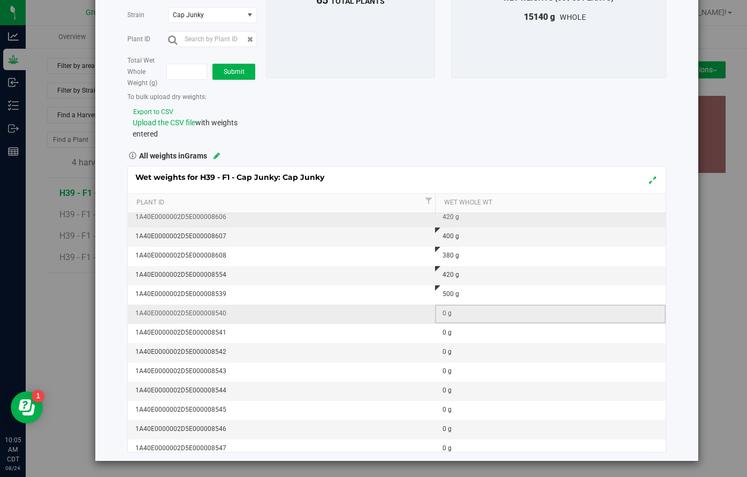
click at [463, 315] on div "0 g" at bounding box center [554, 313] width 222 height 10
type input "420"
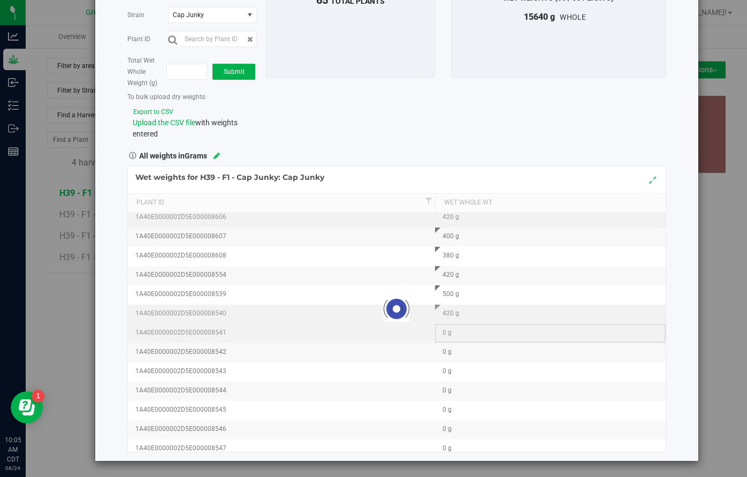
click at [472, 336] on div "Loading... Wet weights for H39 - F1 - Cap Junky: Cap Junky Plant Id Wet Whole W…" at bounding box center [396, 309] width 539 height 286
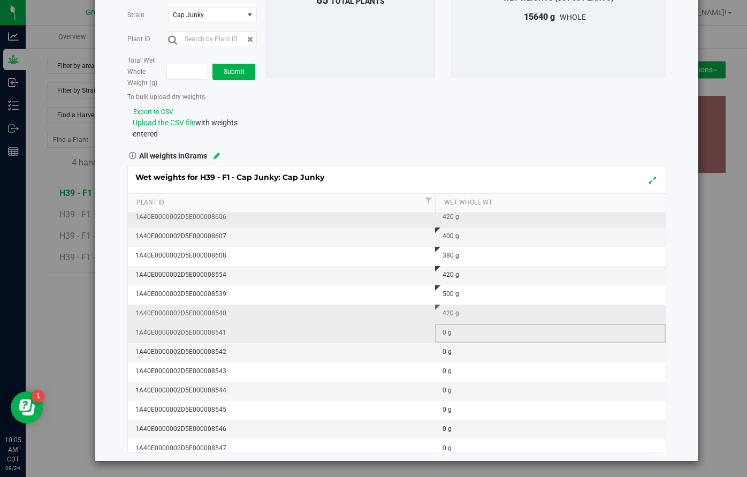
click at [472, 336] on div "0 g" at bounding box center [554, 333] width 222 height 10
type input "480"
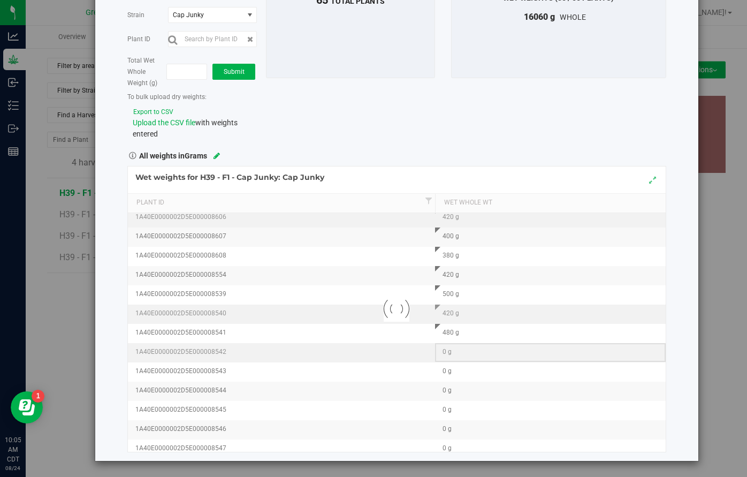
click at [467, 352] on div "Loading... Wet weights for H39 - F1 - Cap Junky: Cap Junky Plant Id Wet Whole W…" at bounding box center [396, 309] width 539 height 286
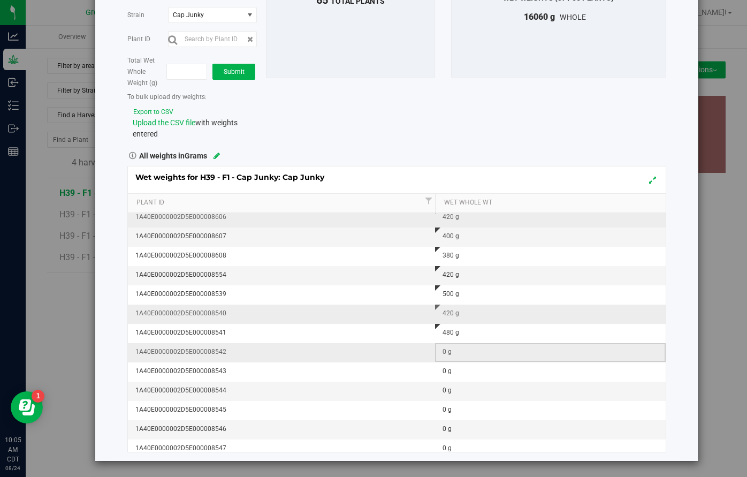
click at [467, 352] on div "0 g" at bounding box center [554, 352] width 222 height 10
type input "540"
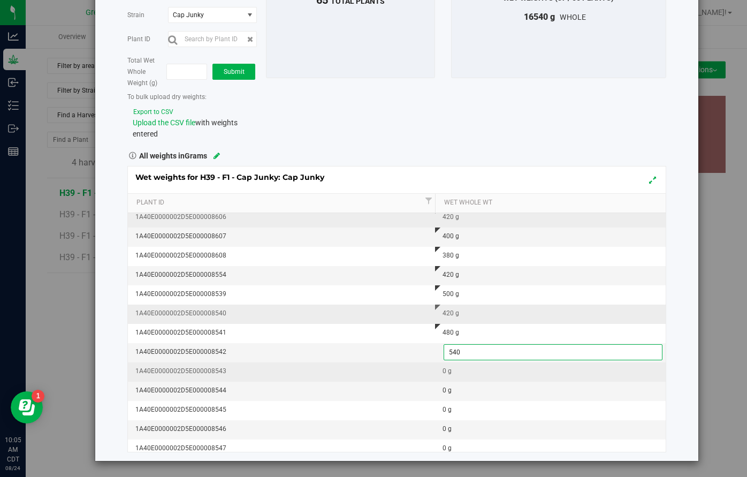
click at [467, 371] on div "Wet weights for H39 - F1 - Cap Junky: Cap Junky Plant Id Wet Whole Wt 1A40E0000…" at bounding box center [396, 309] width 539 height 286
click at [467, 371] on div "0 g" at bounding box center [554, 371] width 222 height 10
type input "560"
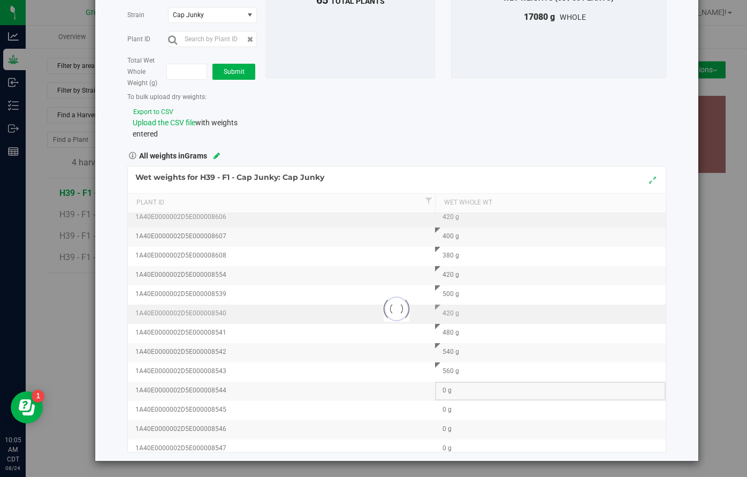
click at [467, 390] on div "Loading... Wet weights for H39 - F1 - Cap Junky: Cap Junky Plant Id Wet Whole W…" at bounding box center [396, 309] width 539 height 286
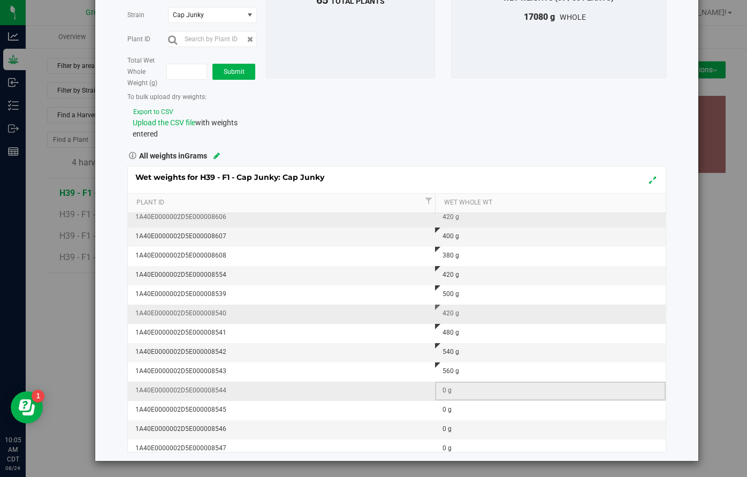
click at [467, 390] on div "0 g" at bounding box center [554, 390] width 222 height 10
type input "480"
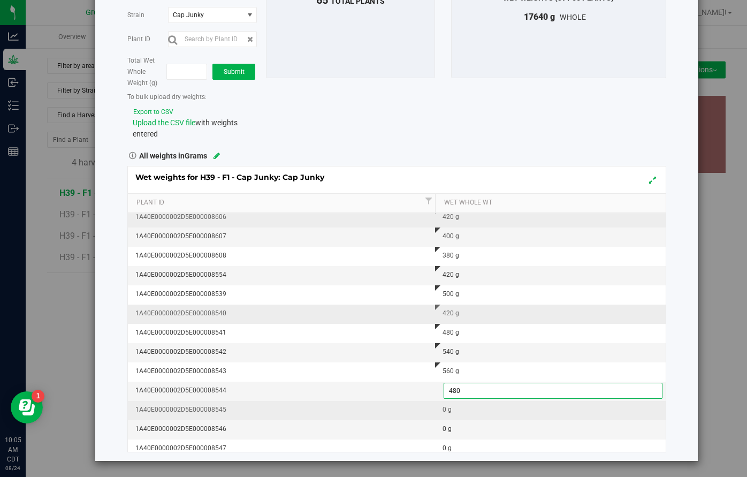
click at [456, 411] on div "Wet weights for H39 - F1 - Cap Junky: Cap Junky Plant Id Wet Whole Wt 1A40E0000…" at bounding box center [396, 309] width 539 height 286
click at [456, 411] on div "0 g" at bounding box center [554, 410] width 222 height 10
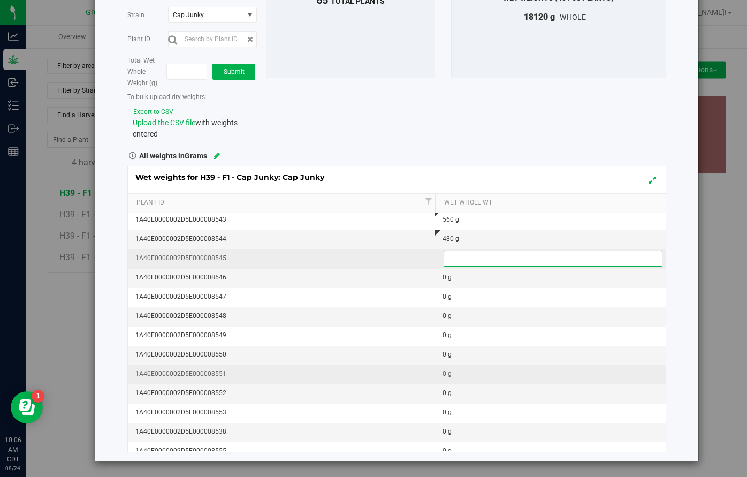
scroll to position [735, 0]
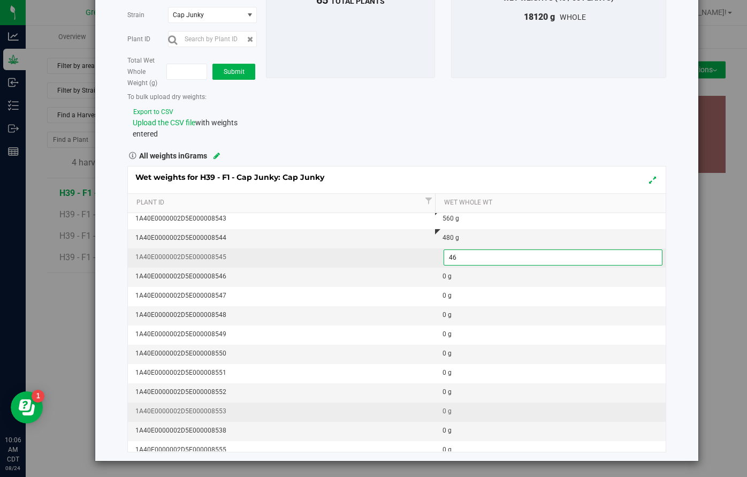
type input "460"
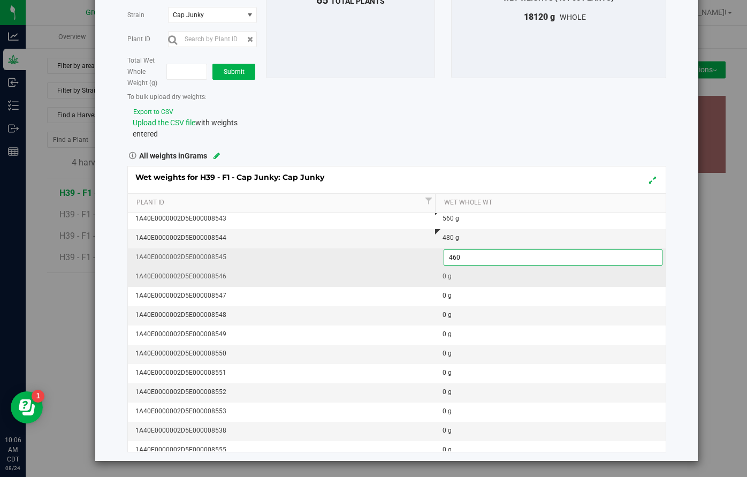
click at [453, 279] on div "Wet weights for H39 - F1 - Cap Junky: Cap Junky Plant Id Wet Whole Wt 1A40E0000…" at bounding box center [396, 309] width 539 height 286
click at [453, 279] on div "0 g" at bounding box center [554, 276] width 222 height 10
type input "420"
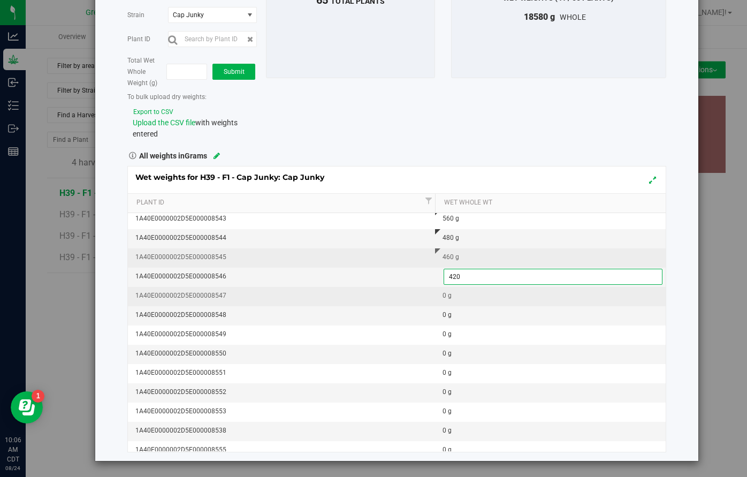
click at [454, 296] on div "Wet weights for H39 - F1 - Cap Junky: Cap Junky Plant Id Wet Whole Wt 1A40E0000…" at bounding box center [396, 309] width 539 height 286
click at [454, 296] on div "0 g" at bounding box center [554, 296] width 222 height 10
type input "420"
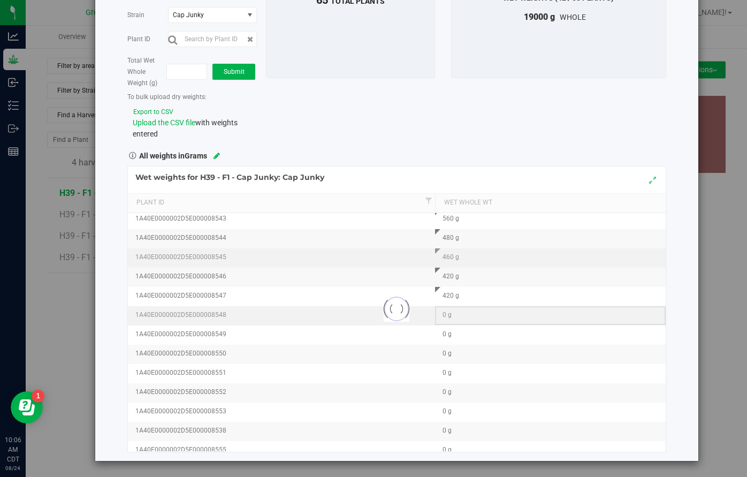
click at [458, 313] on div "Loading... Wet weights for H39 - F1 - Cap Junky: Cap Junky Plant Id Wet Whole W…" at bounding box center [396, 309] width 539 height 286
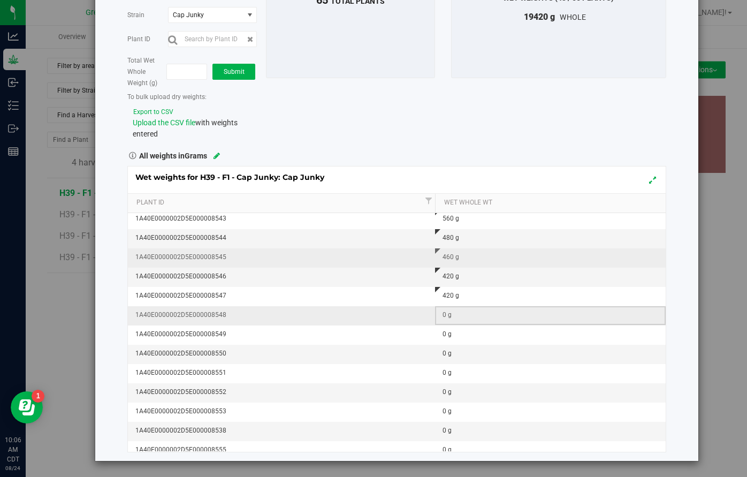
click at [458, 313] on div "0 g" at bounding box center [554, 315] width 222 height 10
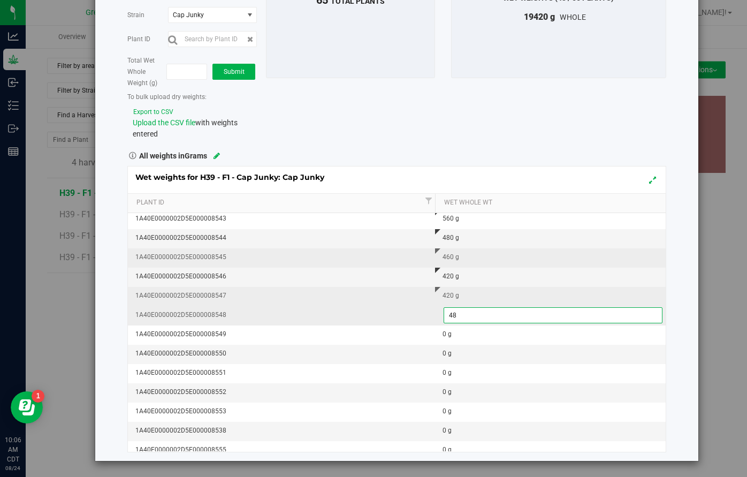
type input "480"
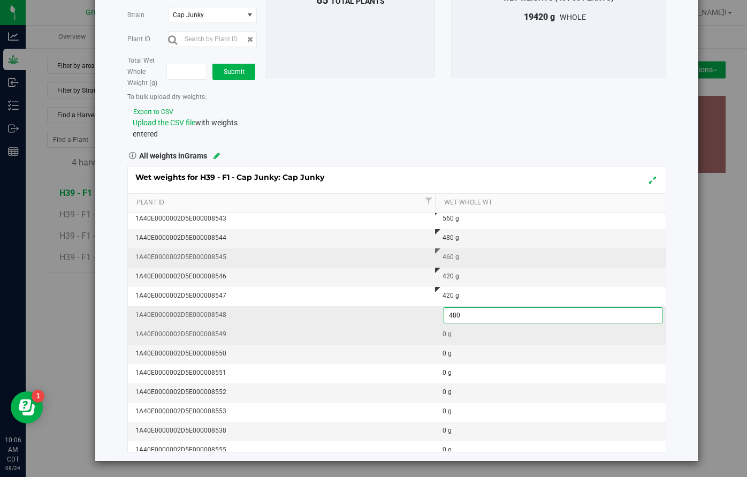
click at [464, 340] on div "Wet weights for H39 - F1 - Cap Junky: Cap Junky Plant Id Wet Whole Wt 1A40E0000…" at bounding box center [396, 309] width 539 height 286
click at [464, 340] on td "0 g" at bounding box center [550, 334] width 231 height 19
type input "540"
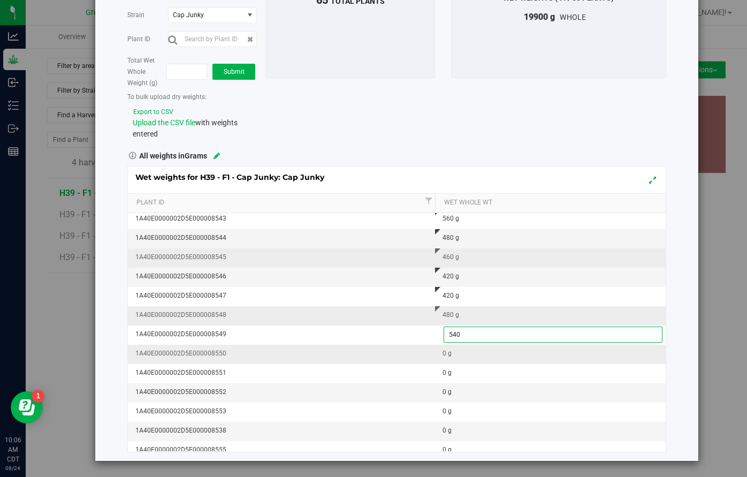
click at [457, 351] on div "Wet weights for H39 - F1 - Cap Junky: Cap Junky Plant Id Wet Whole Wt 1A40E0000…" at bounding box center [396, 309] width 539 height 286
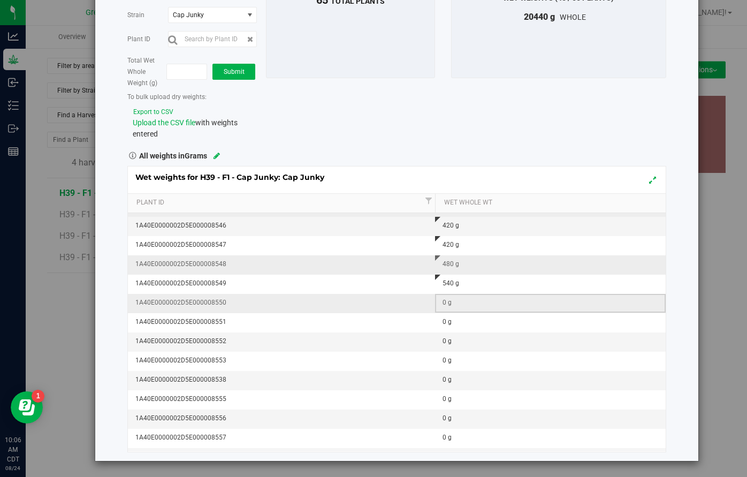
scroll to position [796, 0]
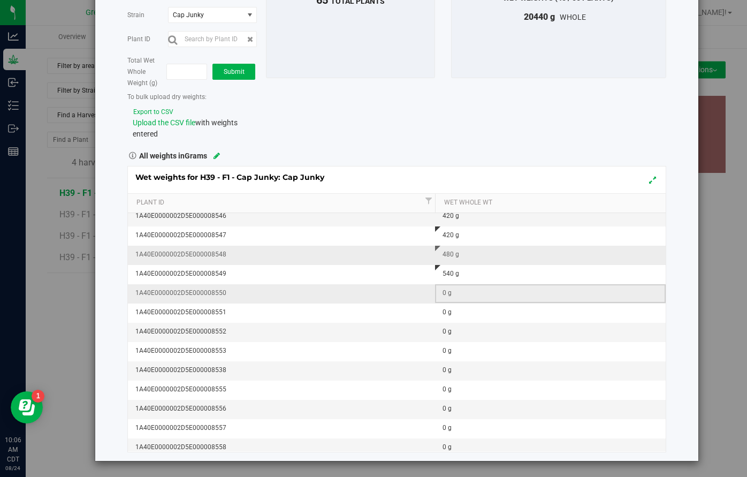
click at [451, 302] on td "0 g" at bounding box center [550, 293] width 231 height 19
type input "500"
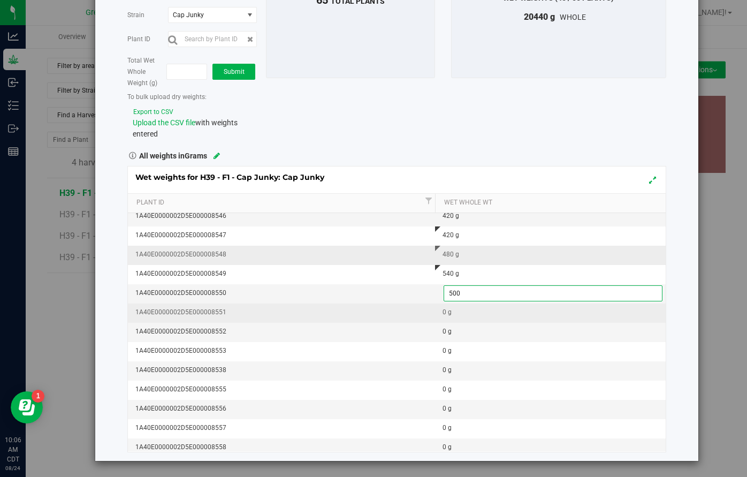
click at [452, 317] on div "Wet weights for H39 - F1 - Cap Junky: Cap Junky Plant Id Wet Whole Wt 1A40E0000…" at bounding box center [396, 309] width 539 height 286
click at [452, 317] on td "0 g" at bounding box center [550, 313] width 231 height 19
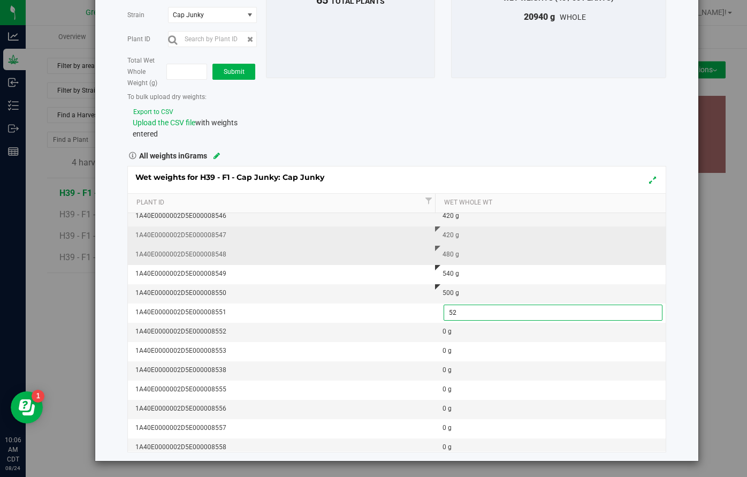
type input "520"
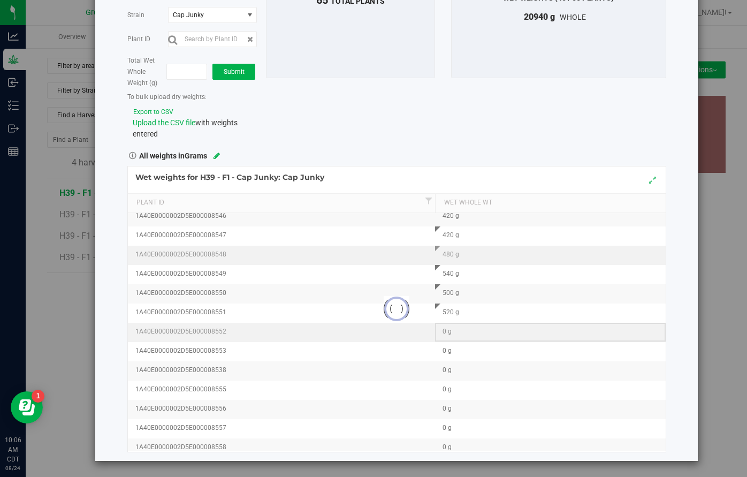
click at [452, 333] on div "0 g" at bounding box center [554, 332] width 222 height 10
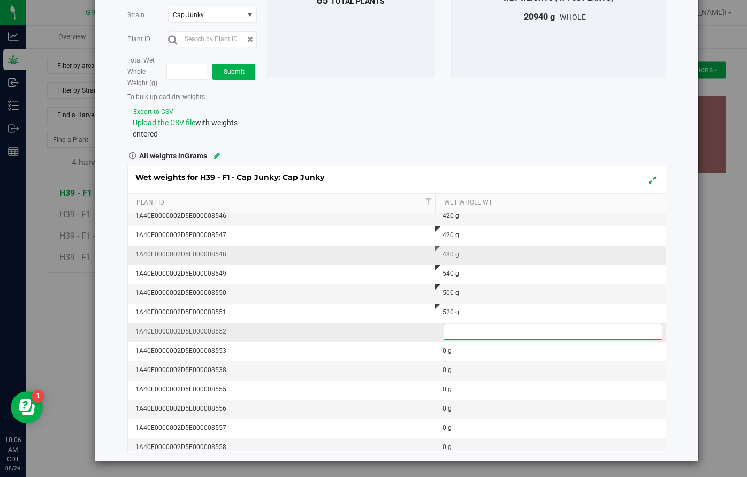
click at [452, 333] on input "text" at bounding box center [553, 331] width 218 height 15
type input "480"
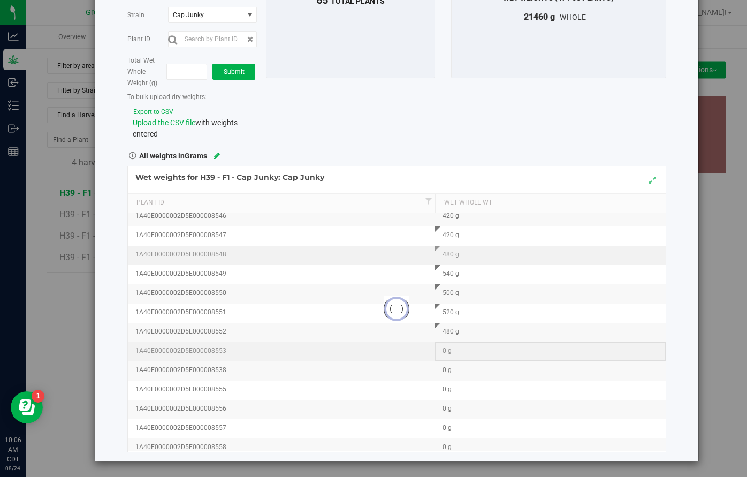
click at [449, 354] on div "Loading... Wet weights for H39 - F1 - Cap Junky: Cap Junky Plant Id Wet Whole W…" at bounding box center [396, 309] width 539 height 286
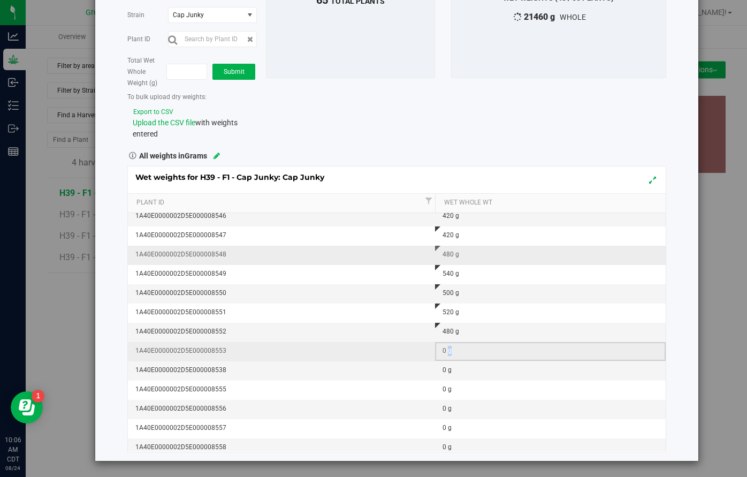
click at [449, 354] on div "0 g" at bounding box center [554, 351] width 222 height 10
type input "460"
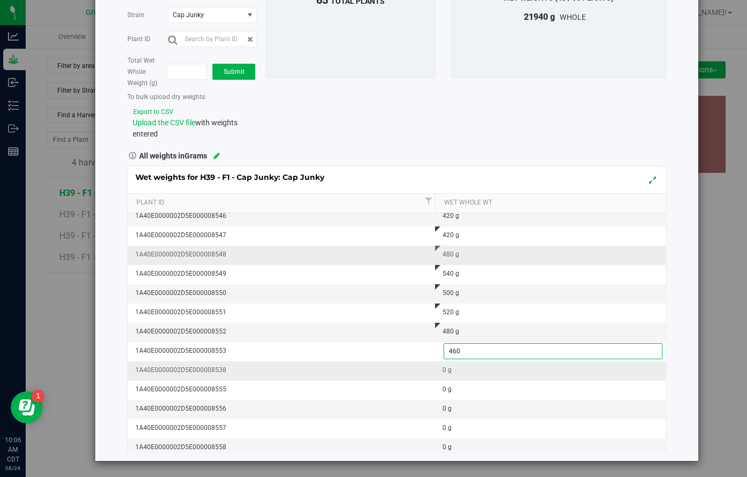
click at [450, 374] on div "Wet weights for H39 - F1 - Cap Junky: Cap Junky Plant Id Wet Whole Wt 1A40E0000…" at bounding box center [396, 309] width 539 height 286
click at [450, 374] on div "0 g" at bounding box center [554, 370] width 222 height 10
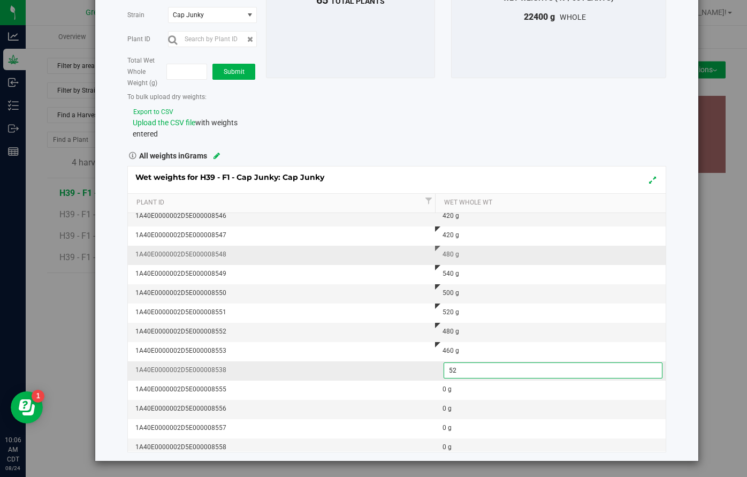
type input "520"
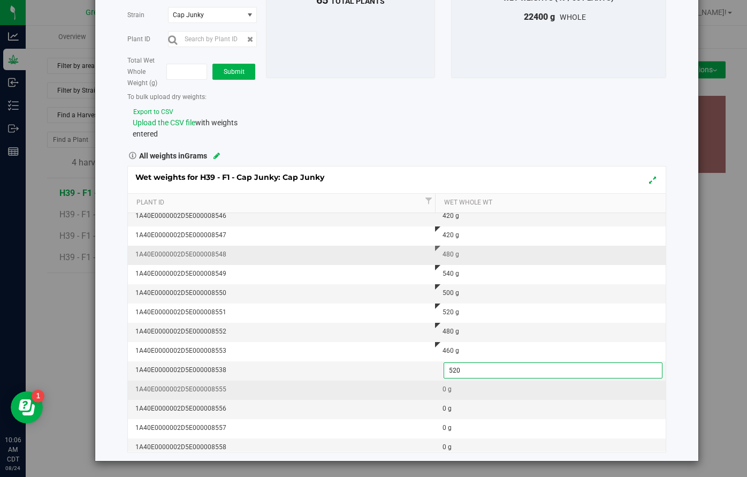
click at [458, 388] on div "Wet weights for H39 - F1 - Cap Junky: Cap Junky Plant Id Wet Whole Wt 1A40E0000…" at bounding box center [396, 309] width 539 height 286
click at [458, 388] on div "0 g" at bounding box center [554, 389] width 222 height 10
type input "640"
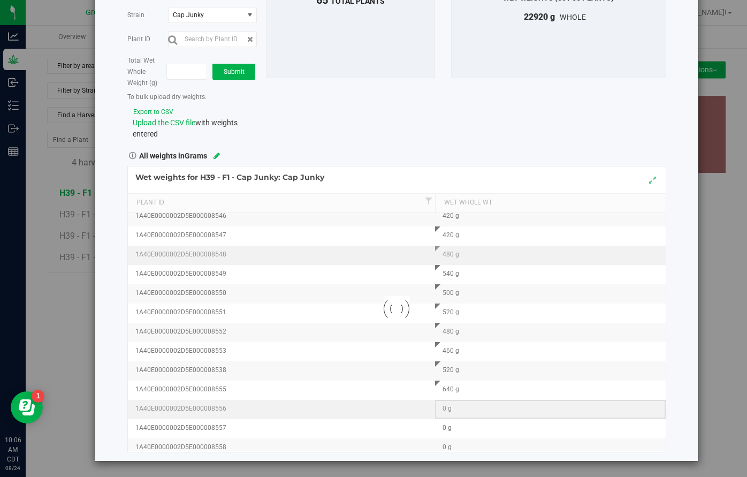
click at [461, 409] on div "Loading... Wet weights for H39 - F1 - Cap Junky: Cap Junky Plant Id Wet Whole W…" at bounding box center [396, 309] width 539 height 286
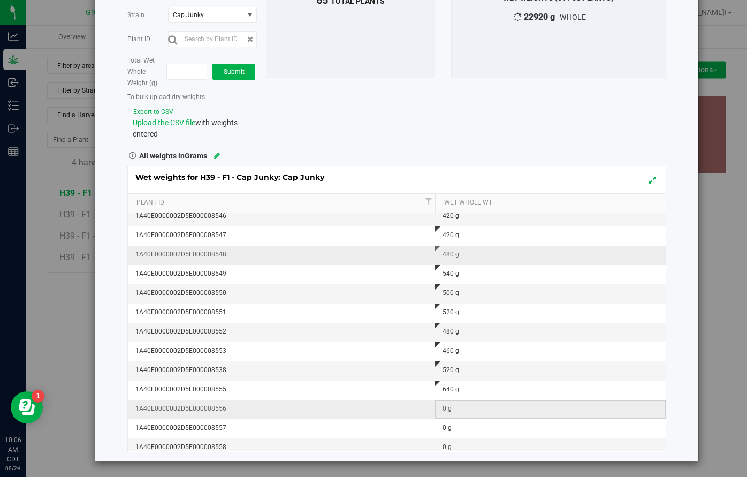
click at [461, 409] on div "0 g" at bounding box center [554, 409] width 222 height 10
type input "580"
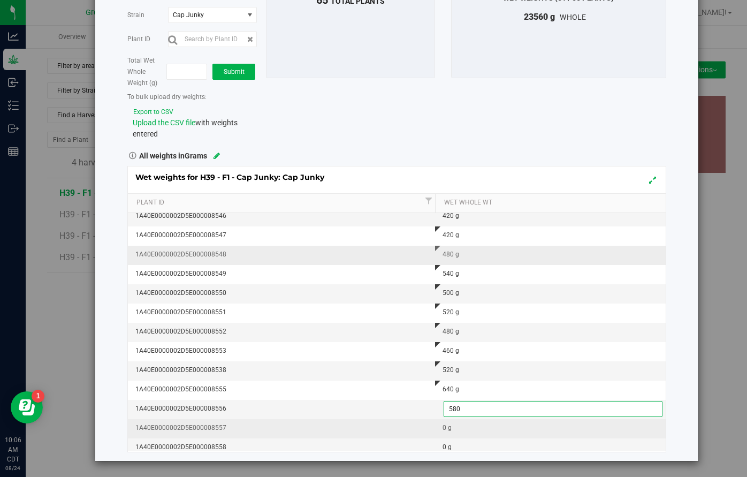
click at [466, 434] on div "Wet weights for H39 - F1 - Cap Junky: Cap Junky Plant Id Wet Whole Wt 1A40E0000…" at bounding box center [396, 309] width 539 height 286
click at [466, 434] on td "0 g" at bounding box center [550, 428] width 231 height 19
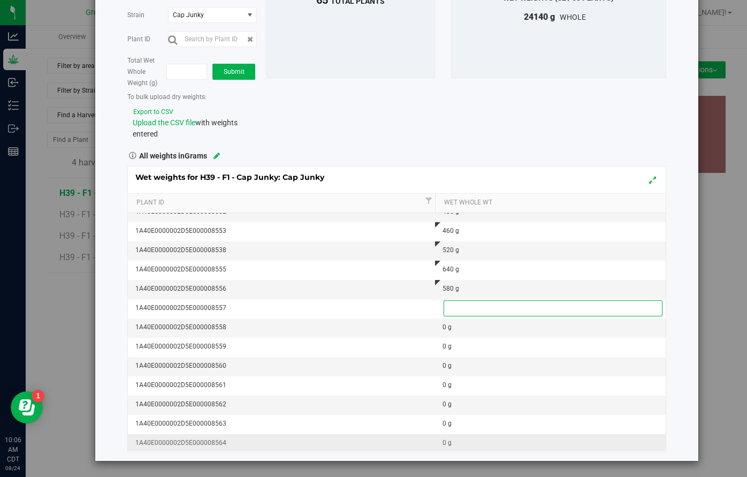
scroll to position [918, 0]
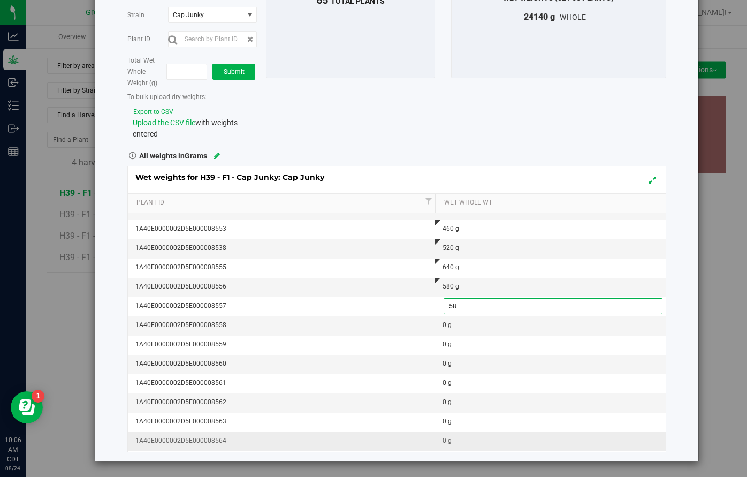
type input "580"
click at [459, 330] on div "Wet weights for H39 - F1 - Cap Junky: Cap Junky Plant Id Wet Whole Wt 1A40E0000…" at bounding box center [396, 309] width 539 height 286
click at [459, 330] on td "0 g" at bounding box center [550, 325] width 231 height 19
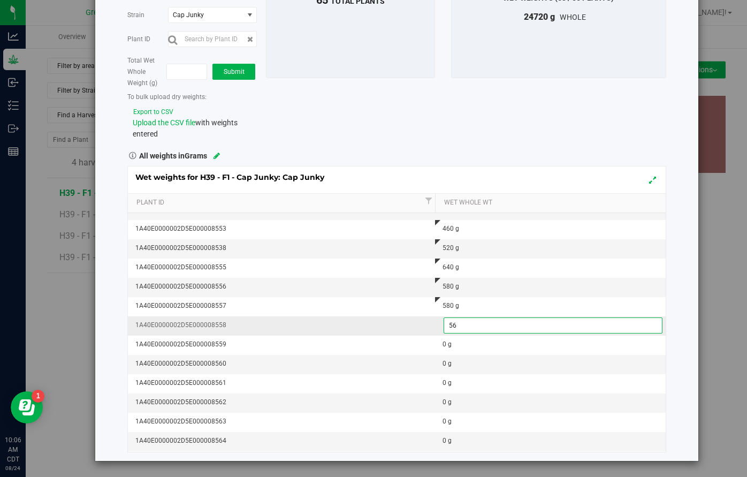
type input "560"
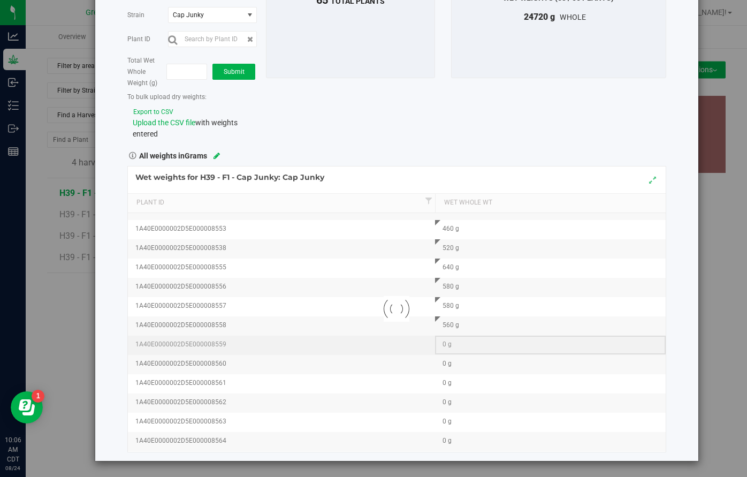
click at [457, 344] on div "Loading... Wet weights for H39 - F1 - Cap Junky: Cap Junky Plant Id Wet Whole W…" at bounding box center [396, 309] width 539 height 286
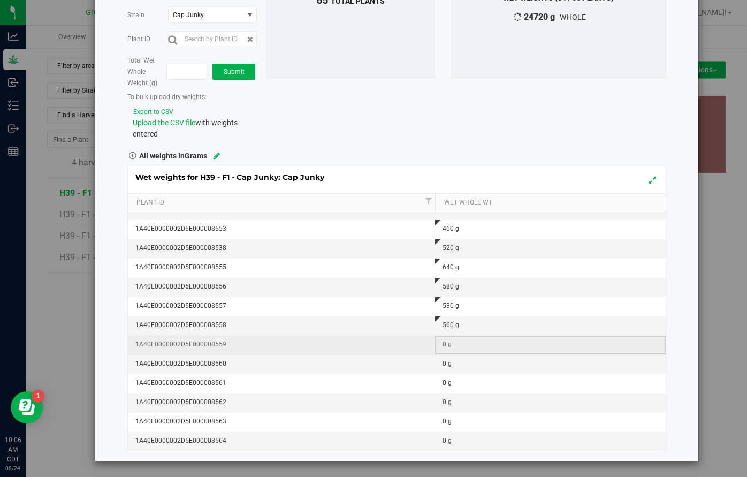
click at [457, 344] on div "0 g" at bounding box center [554, 344] width 222 height 10
type input "480"
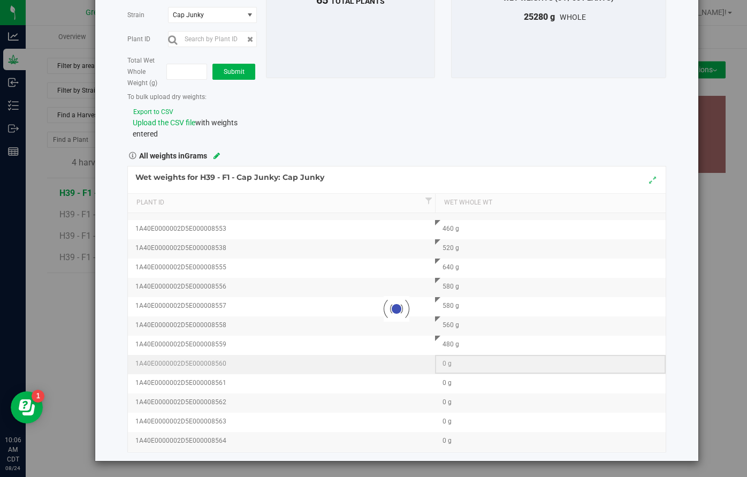
click at [455, 361] on div "Loading... Wet weights for H39 - F1 - Cap Junky: Cap Junky Plant Id Wet Whole W…" at bounding box center [396, 309] width 539 height 286
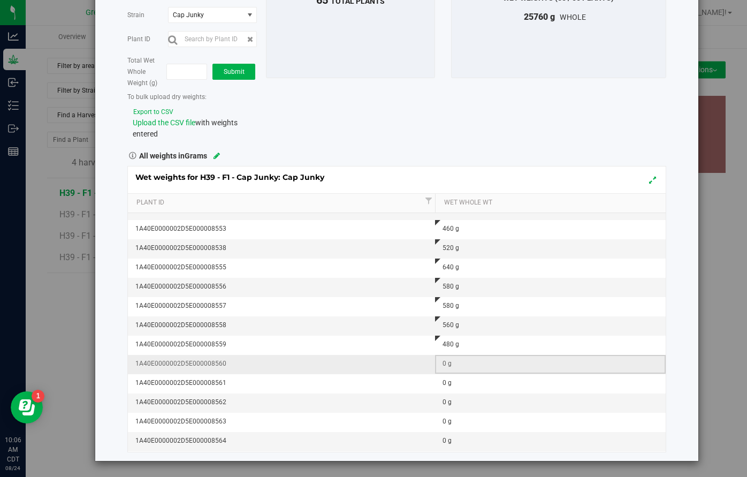
click at [455, 361] on div "0 g" at bounding box center [554, 364] width 222 height 10
type input "580"
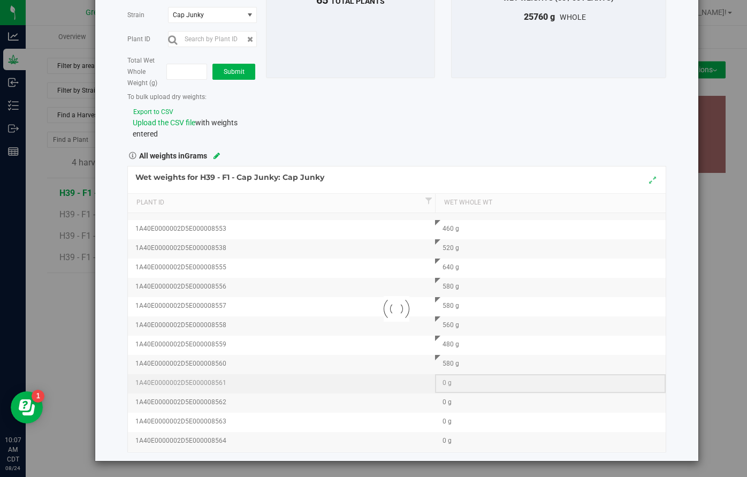
click at [459, 382] on div "Loading... Wet weights for H39 - F1 - Cap Junky: Cap Junky Plant Id Wet Whole W…" at bounding box center [396, 309] width 539 height 286
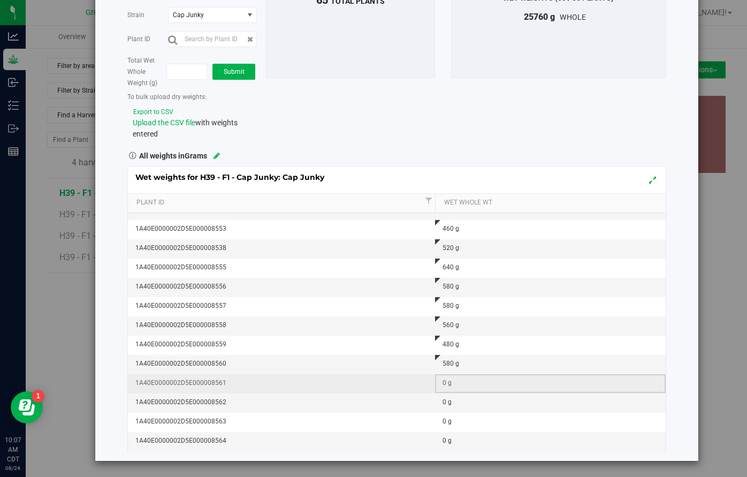
click at [459, 382] on div "0 g" at bounding box center [554, 383] width 222 height 10
type input "700"
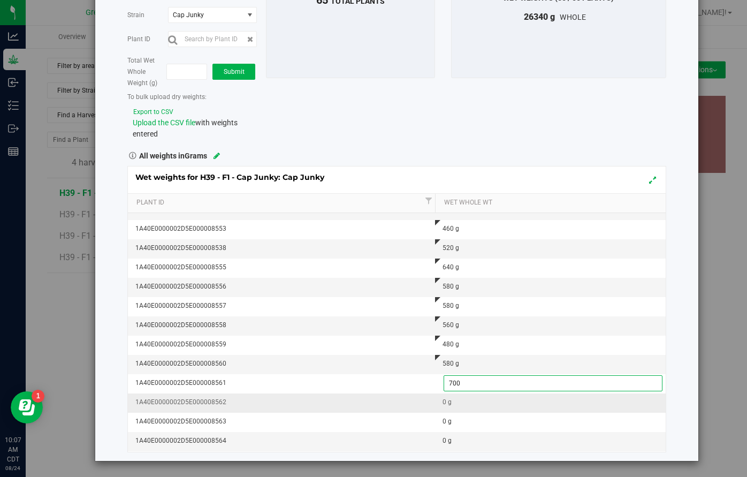
click at [454, 403] on div "Wet weights for H39 - F1 - Cap Junky: Cap Junky Plant Id Wet Whole Wt 1A40E0000…" at bounding box center [396, 309] width 539 height 286
click at [454, 403] on div "0 g" at bounding box center [554, 402] width 222 height 10
type input "580"
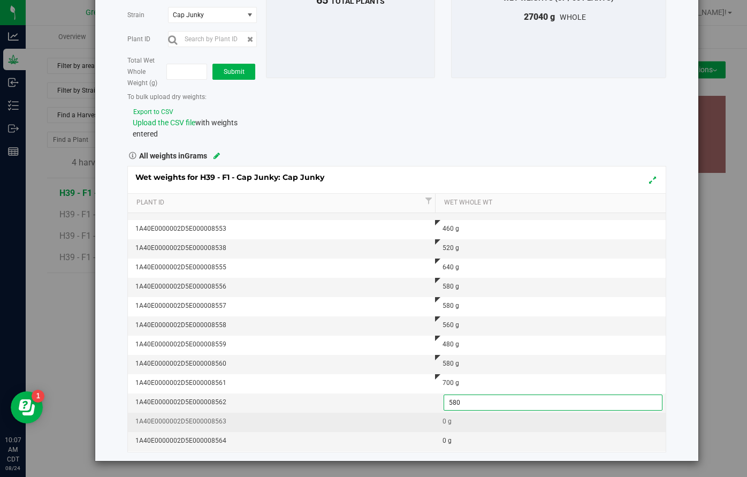
click at [454, 427] on div "Wet weights for H39 - F1 - Cap Junky: Cap Junky Plant Id Wet Whole Wt 1A40E0000…" at bounding box center [396, 309] width 539 height 286
click at [454, 427] on td "0 g" at bounding box center [550, 422] width 231 height 19
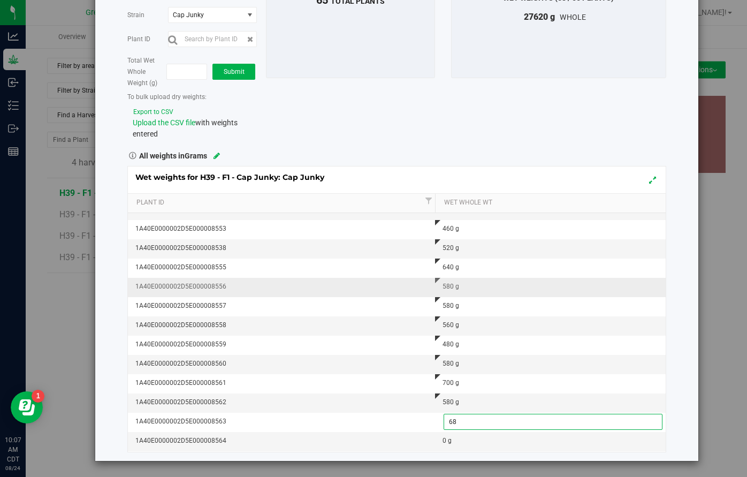
type input "680"
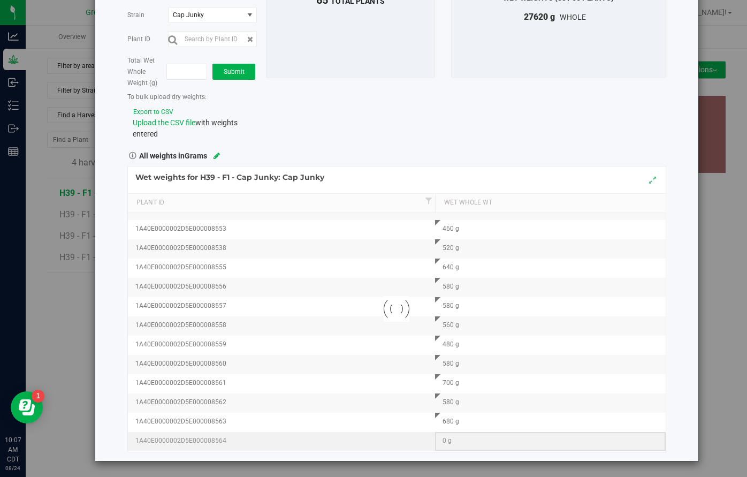
click at [454, 445] on div "Loading... Wet weights for H39 - F1 - Cap Junky: Cap Junky Plant Id Wet Whole W…" at bounding box center [396, 309] width 539 height 286
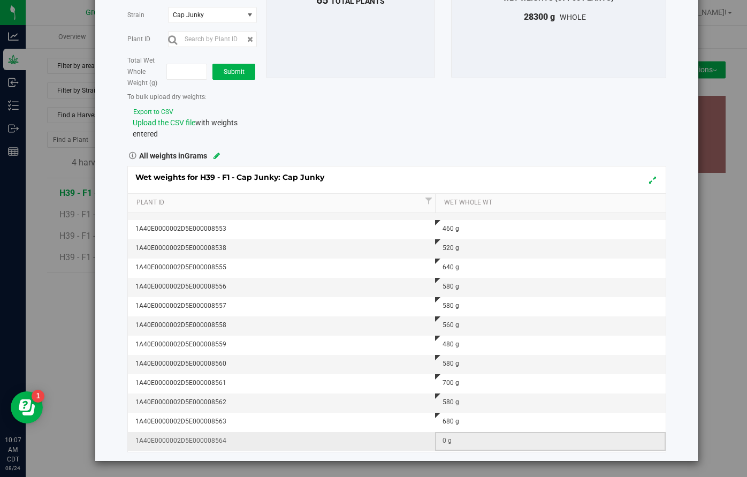
click at [454, 445] on div "0 g" at bounding box center [554, 441] width 222 height 10
type input "420"
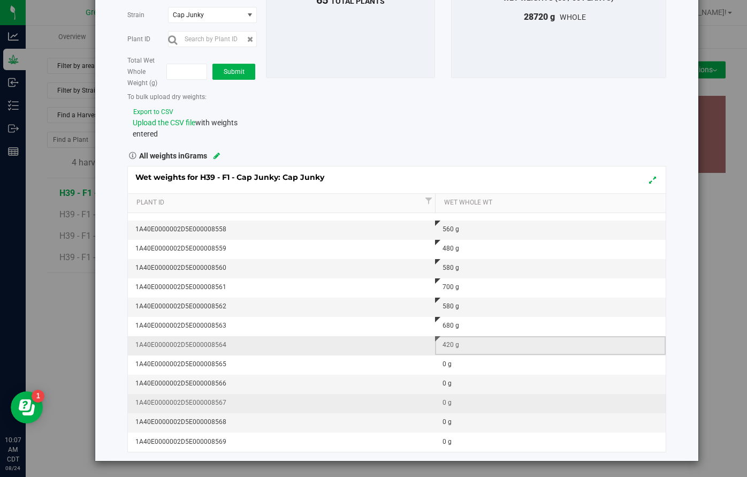
scroll to position [1014, 0]
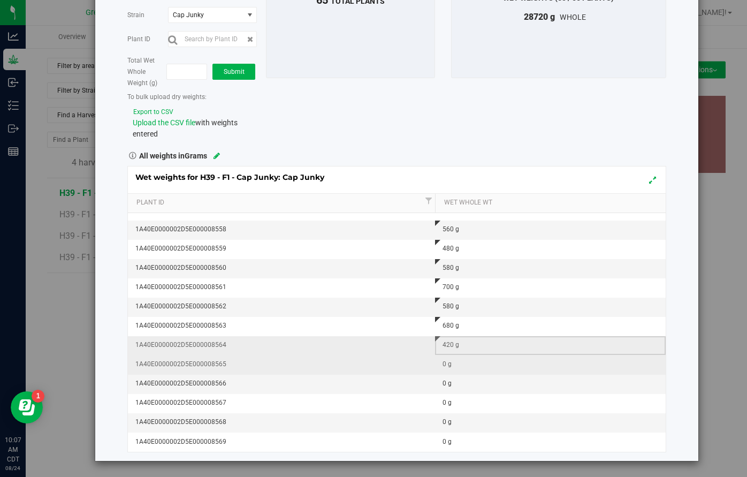
click at [452, 366] on div "0 g" at bounding box center [554, 364] width 222 height 10
type input "540"
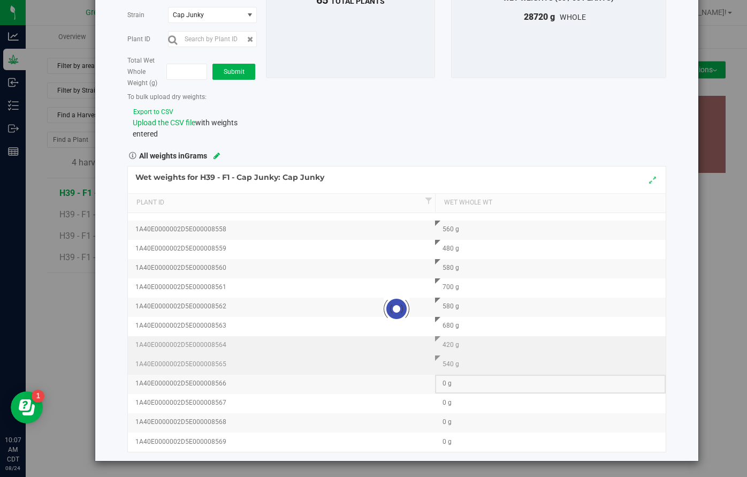
click at [453, 386] on div "Loading... Wet weights for H39 - F1 - Cap Junky: Cap Junky Plant Id Wet Whole W…" at bounding box center [396, 309] width 539 height 286
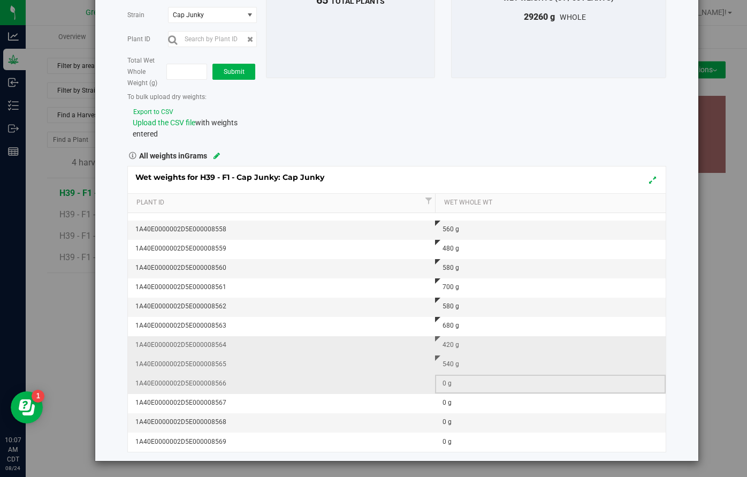
click at [452, 386] on div "0 g" at bounding box center [554, 383] width 222 height 10
type input "380"
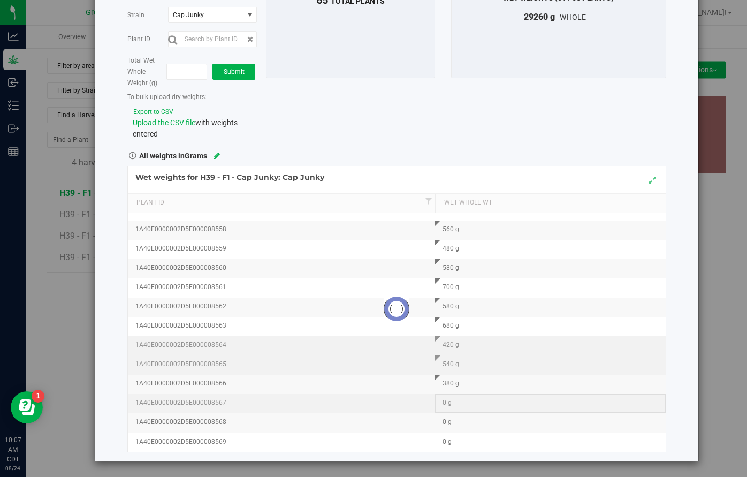
click at [451, 408] on div "Loading... Wet weights for H39 - F1 - Cap Junky: Cap Junky Plant Id Wet Whole W…" at bounding box center [396, 309] width 539 height 286
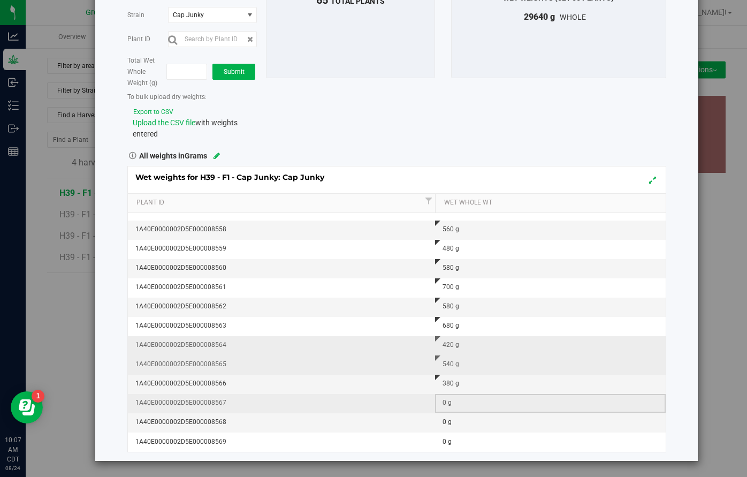
click at [451, 408] on td "0 g" at bounding box center [550, 403] width 231 height 19
type input "540"
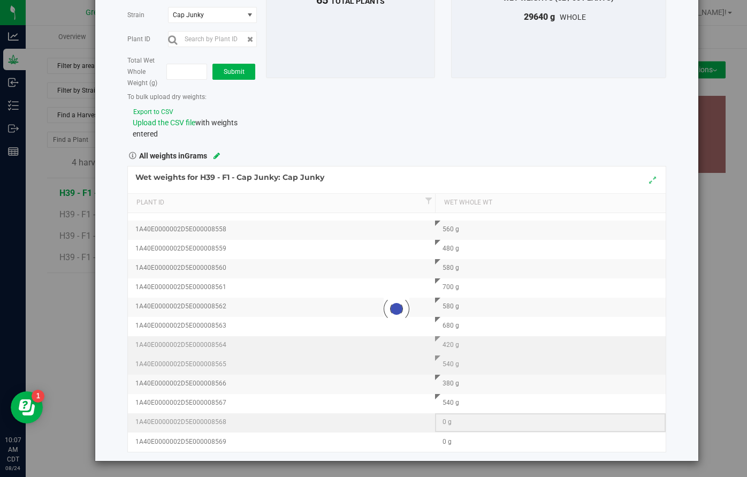
click at [455, 427] on div "Loading... Wet weights for H39 - F1 - Cap Junky: Cap Junky Plant Id Wet Whole W…" at bounding box center [396, 309] width 539 height 286
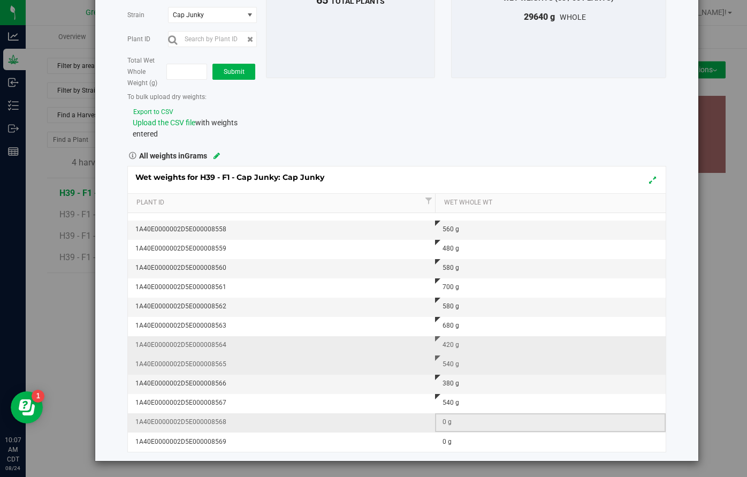
click at [452, 427] on div "0 g" at bounding box center [554, 422] width 222 height 10
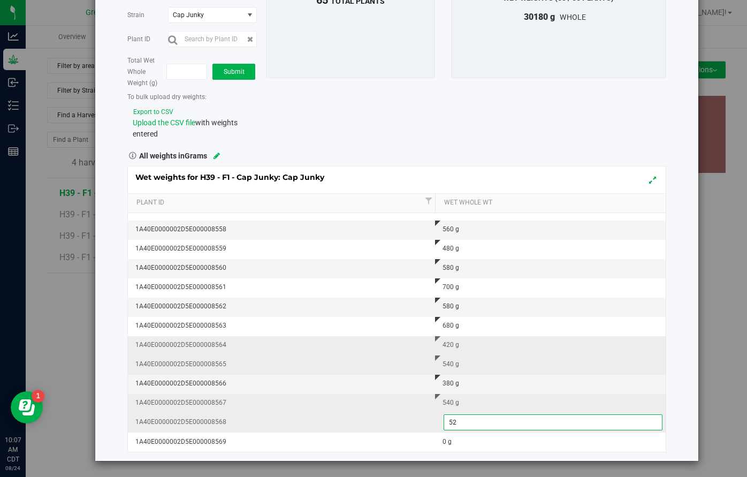
type input "520"
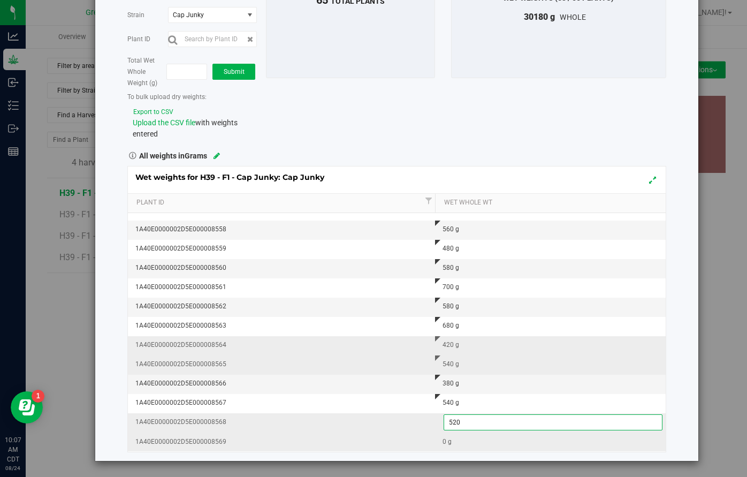
click at [456, 445] on div "0 g" at bounding box center [554, 442] width 222 height 10
type input "580"
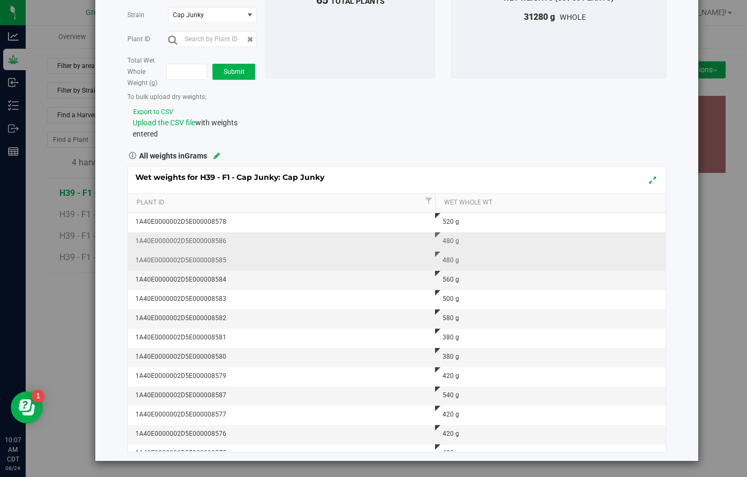
scroll to position [0, 0]
click at [472, 122] on div "Harvest H39 - F1 - Cap Junky [GEOGRAPHIC_DATA] Cap Junky Select strain Cap Junk…" at bounding box center [396, 63] width 555 height 151
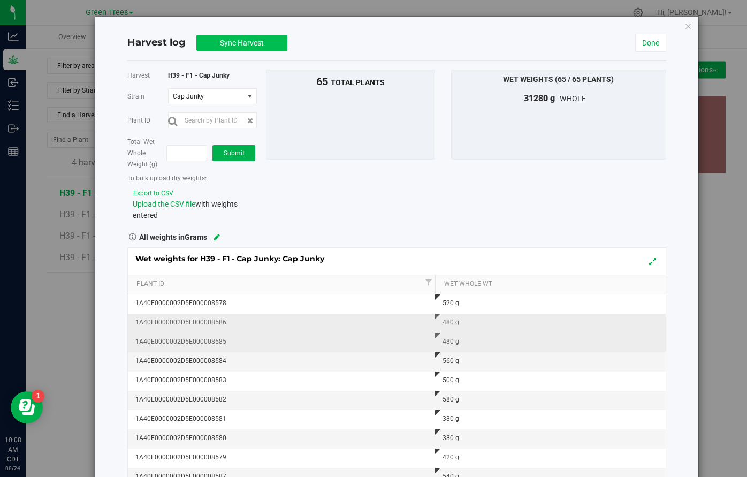
click at [242, 41] on span "Sync Harvest" at bounding box center [242, 43] width 44 height 9
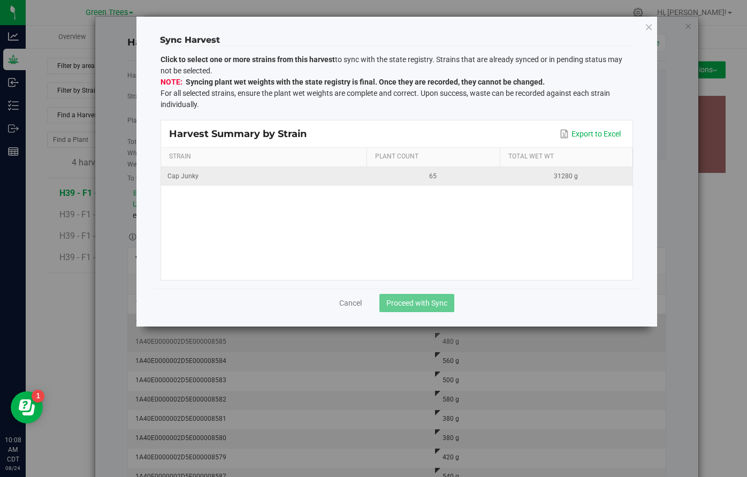
click at [232, 172] on div "Cap Junky" at bounding box center [264, 176] width 193 height 10
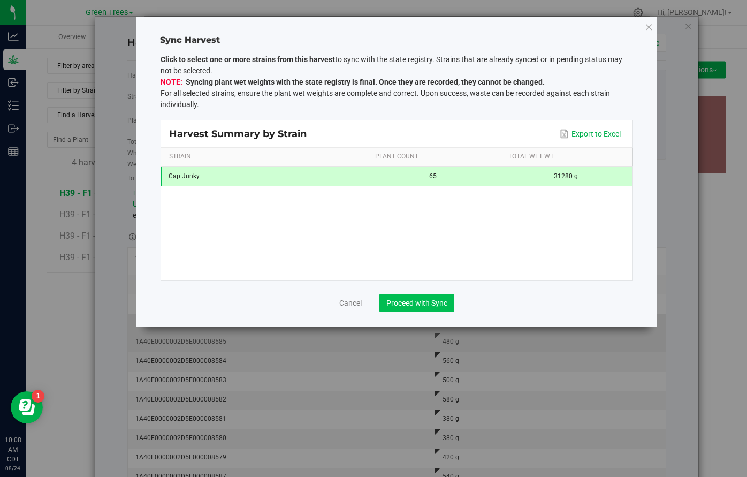
click at [426, 306] on span "Proceed with Sync" at bounding box center [416, 303] width 61 height 9
